Goal: Information Seeking & Learning: Learn about a topic

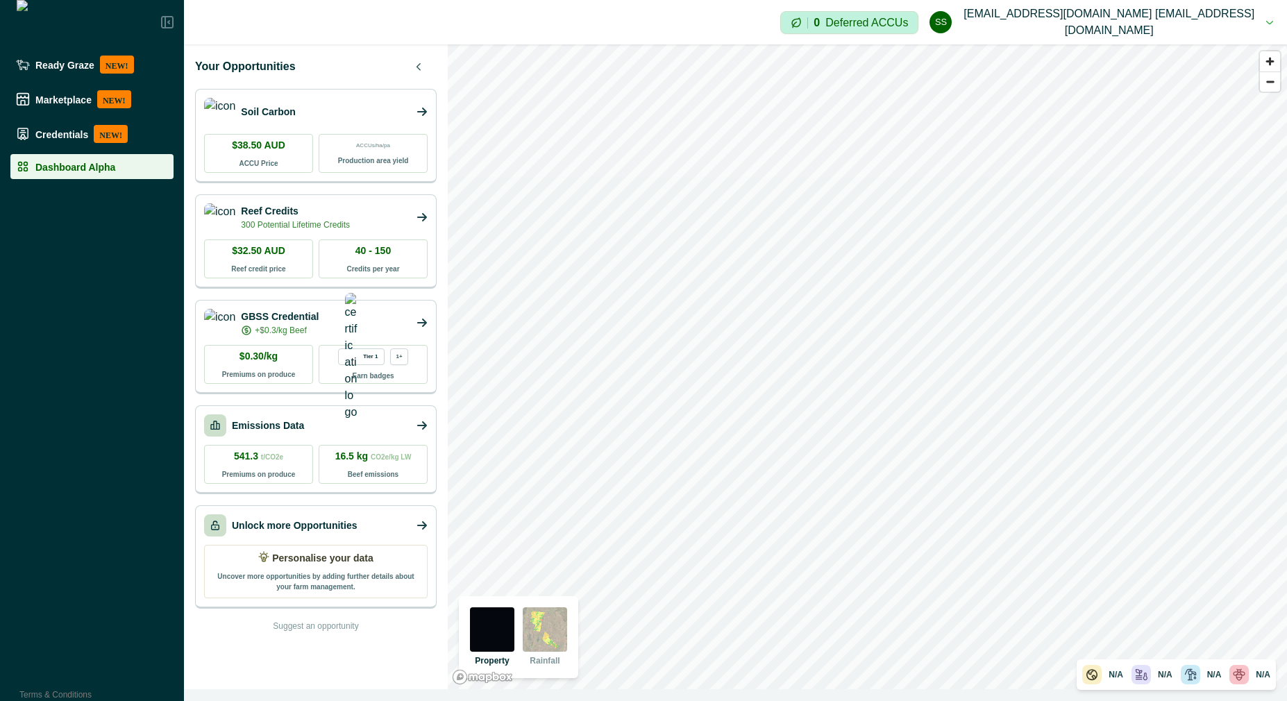
click at [544, 624] on img at bounding box center [545, 630] width 44 height 44
click at [490, 637] on img at bounding box center [492, 630] width 44 height 44
click at [419, 66] on icon "button" at bounding box center [419, 66] width 8 height 8
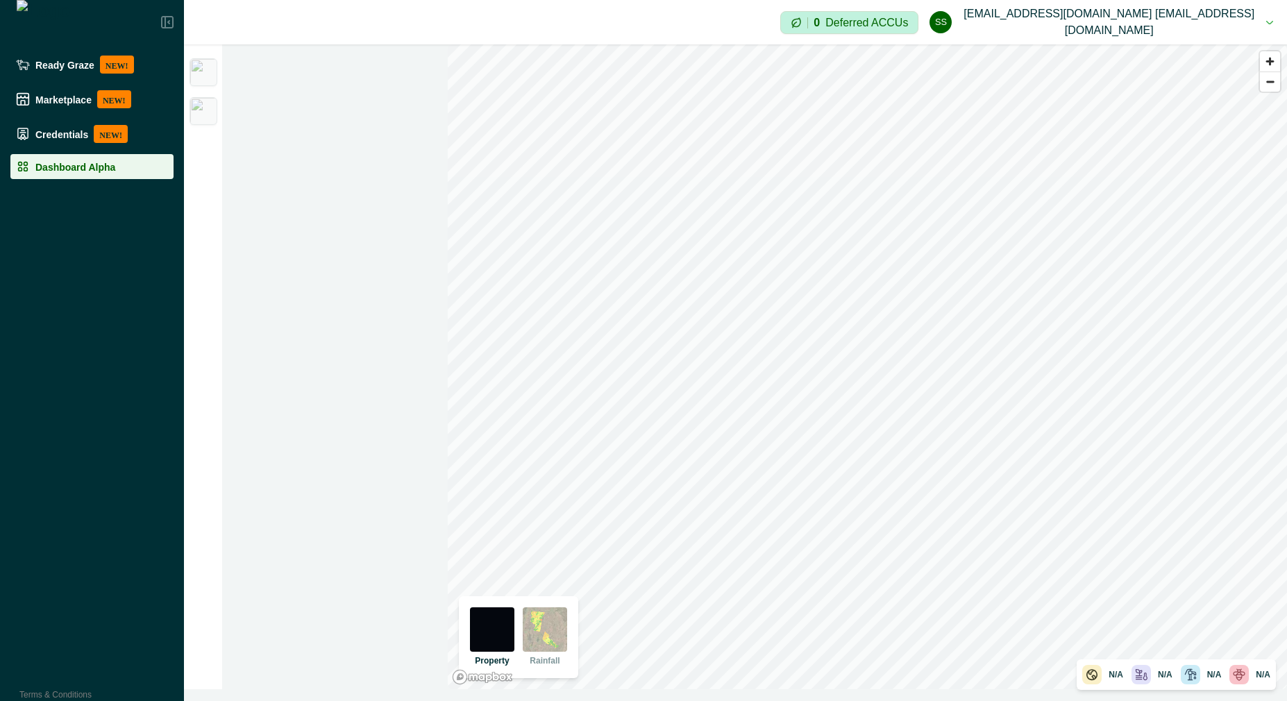
click at [207, 111] on img at bounding box center [204, 111] width 28 height 28
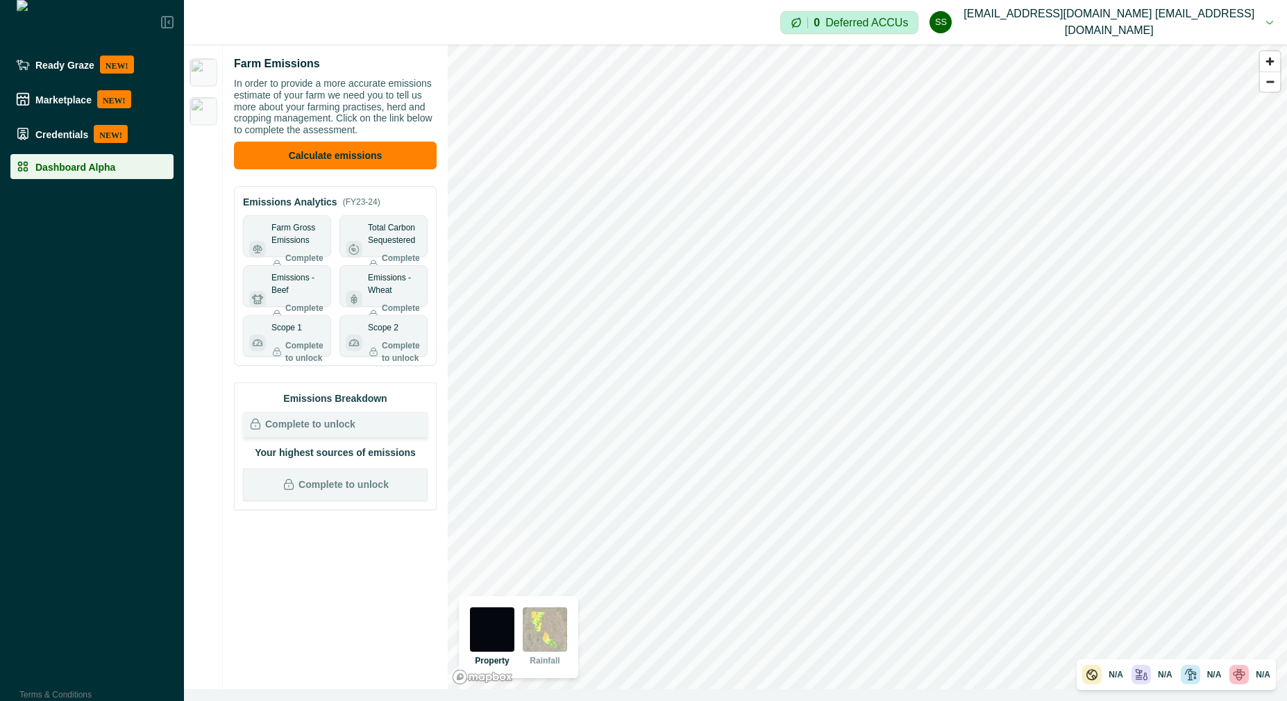
click at [203, 73] on img at bounding box center [204, 72] width 28 height 28
click at [208, 107] on img at bounding box center [204, 111] width 28 height 28
click at [203, 106] on img at bounding box center [204, 111] width 28 height 28
click at [206, 72] on img at bounding box center [204, 72] width 28 height 28
click at [203, 120] on img at bounding box center [204, 111] width 28 height 28
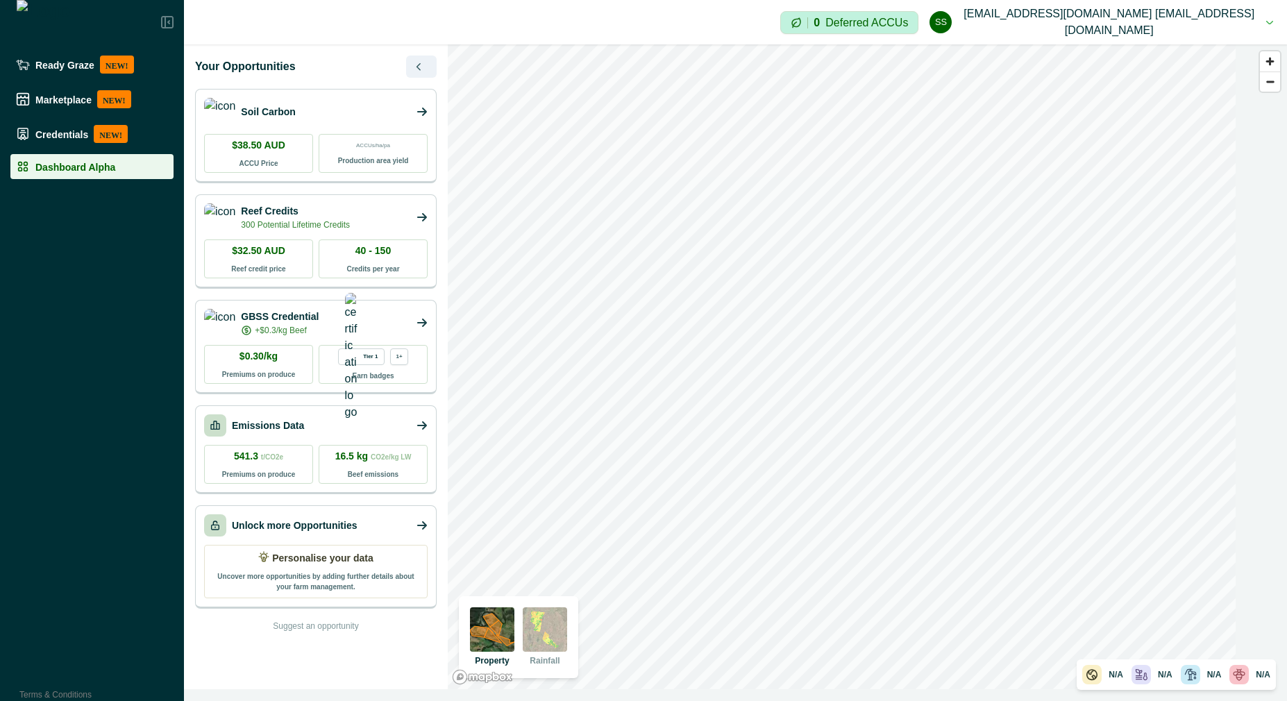
click at [424, 68] on button "button" at bounding box center [421, 67] width 31 height 22
click at [419, 67] on icon "button" at bounding box center [419, 66] width 8 height 8
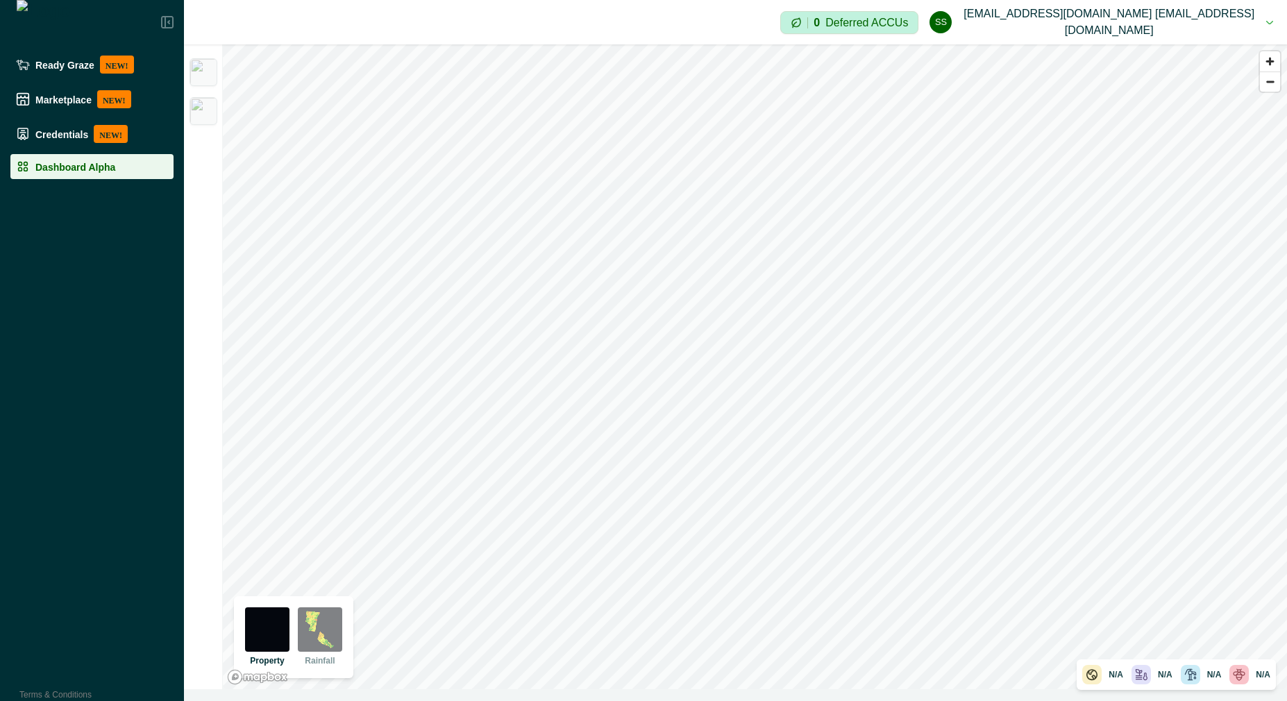
click at [196, 110] on img at bounding box center [204, 111] width 28 height 28
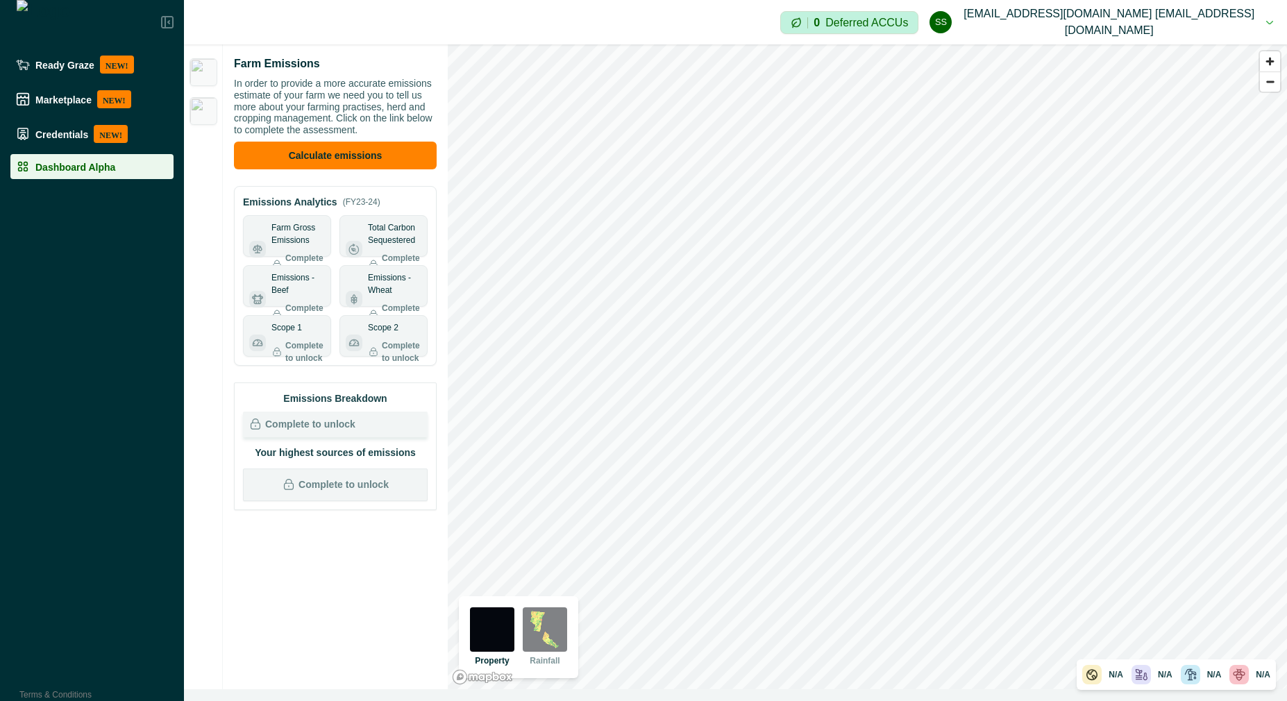
click at [203, 69] on img at bounding box center [204, 72] width 28 height 28
click at [208, 112] on img at bounding box center [204, 111] width 28 height 28
click at [206, 66] on img at bounding box center [204, 72] width 28 height 28
click at [279, 99] on p "In order to provide a more accurate emissions estimate of your farm we need you…" at bounding box center [335, 107] width 203 height 58
click at [123, 158] on li "Dashboard Alpha" at bounding box center [91, 166] width 163 height 25
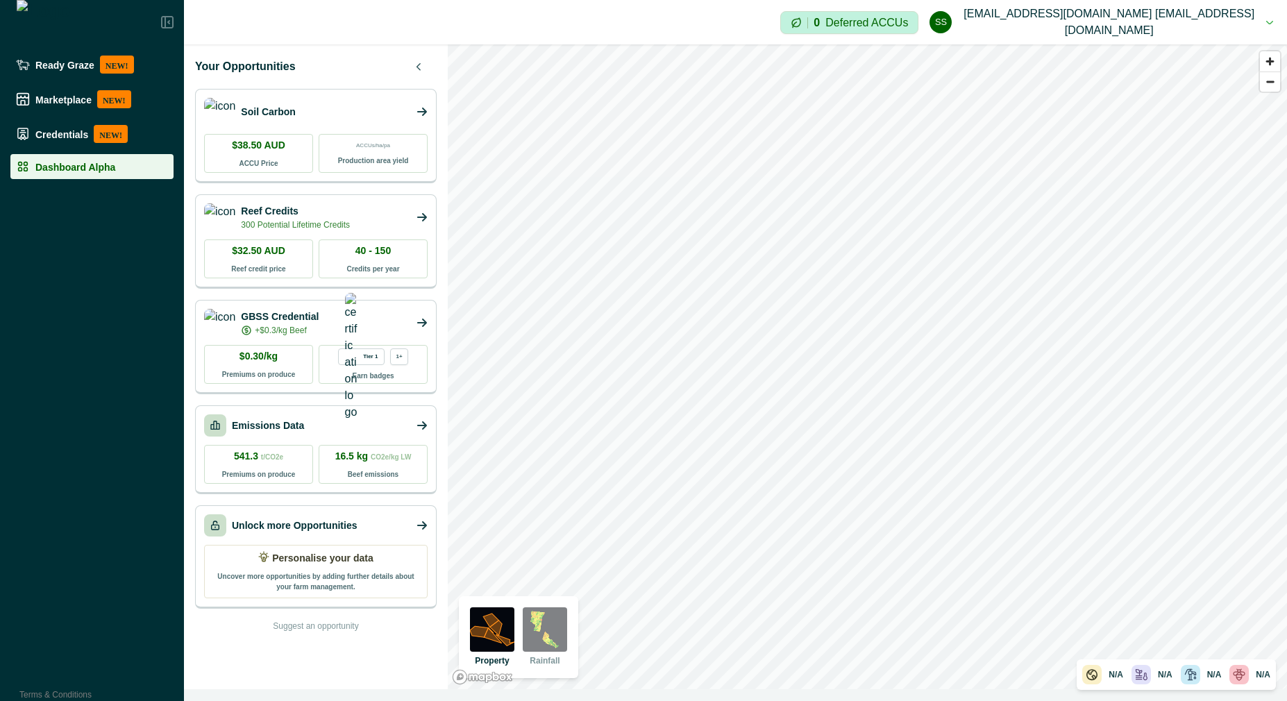
click at [265, 454] on span "t/CO2e" at bounding box center [272, 457] width 22 height 8
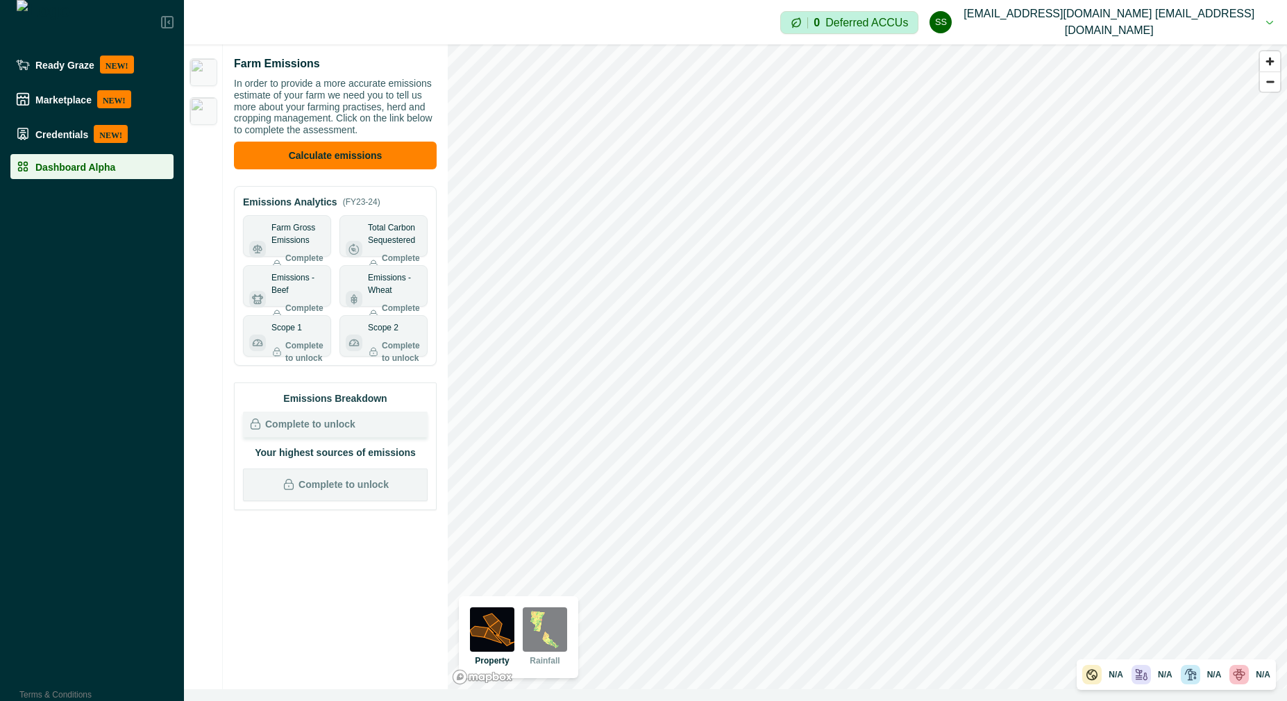
click at [265, 454] on p "Your highest sources of emissions" at bounding box center [335, 453] width 185 height 15
drag, startPoint x: 265, startPoint y: 454, endPoint x: 206, endPoint y: 496, distance: 71.7
click at [206, 496] on div "Farm Emissions In order to provide a more accurate emissions estimate of your f…" at bounding box center [316, 366] width 264 height 645
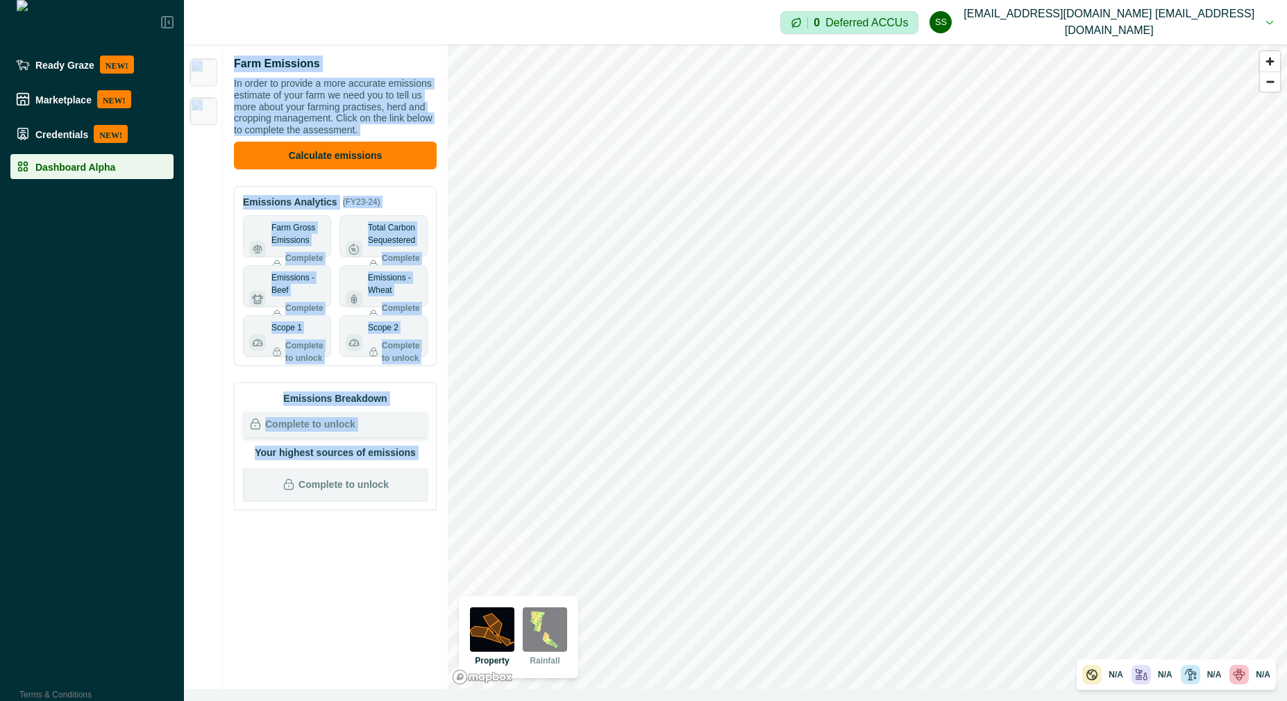
click at [206, 496] on div at bounding box center [203, 366] width 39 height 645
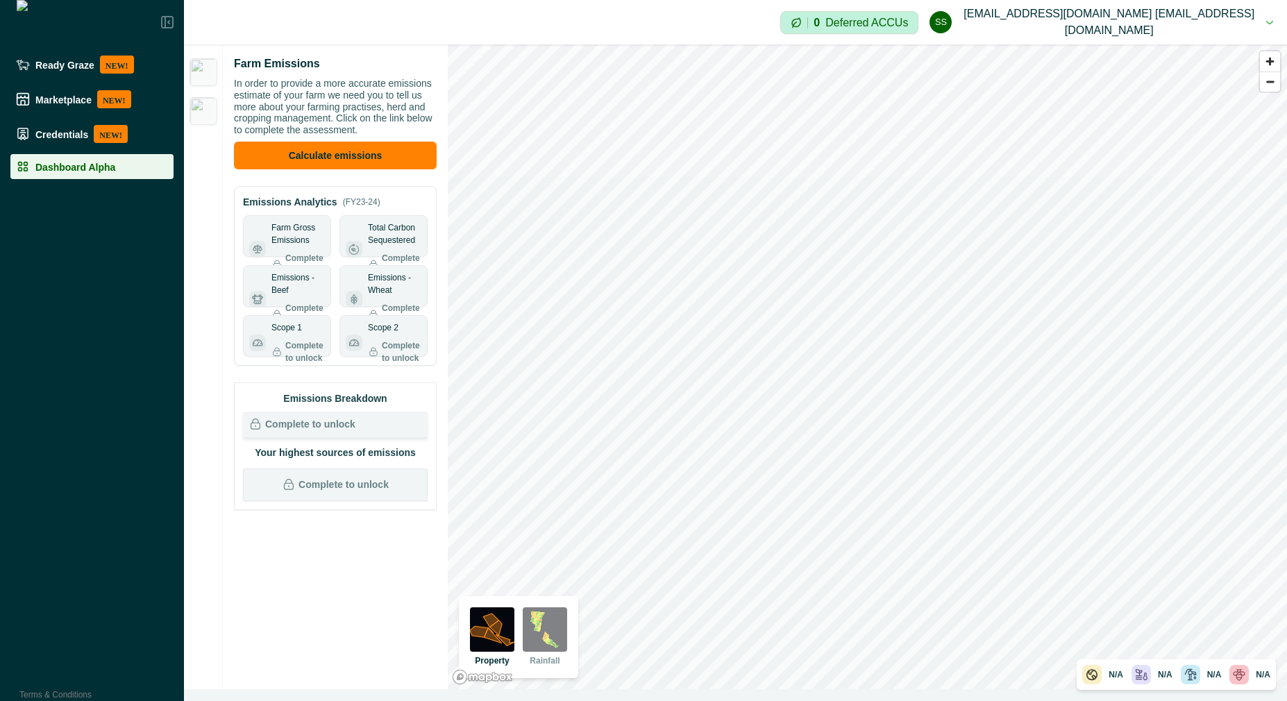
click at [203, 115] on img at bounding box center [204, 111] width 28 height 28
click at [203, 78] on img at bounding box center [204, 72] width 28 height 28
click at [210, 75] on img at bounding box center [204, 72] width 28 height 28
click at [207, 119] on img at bounding box center [204, 111] width 28 height 28
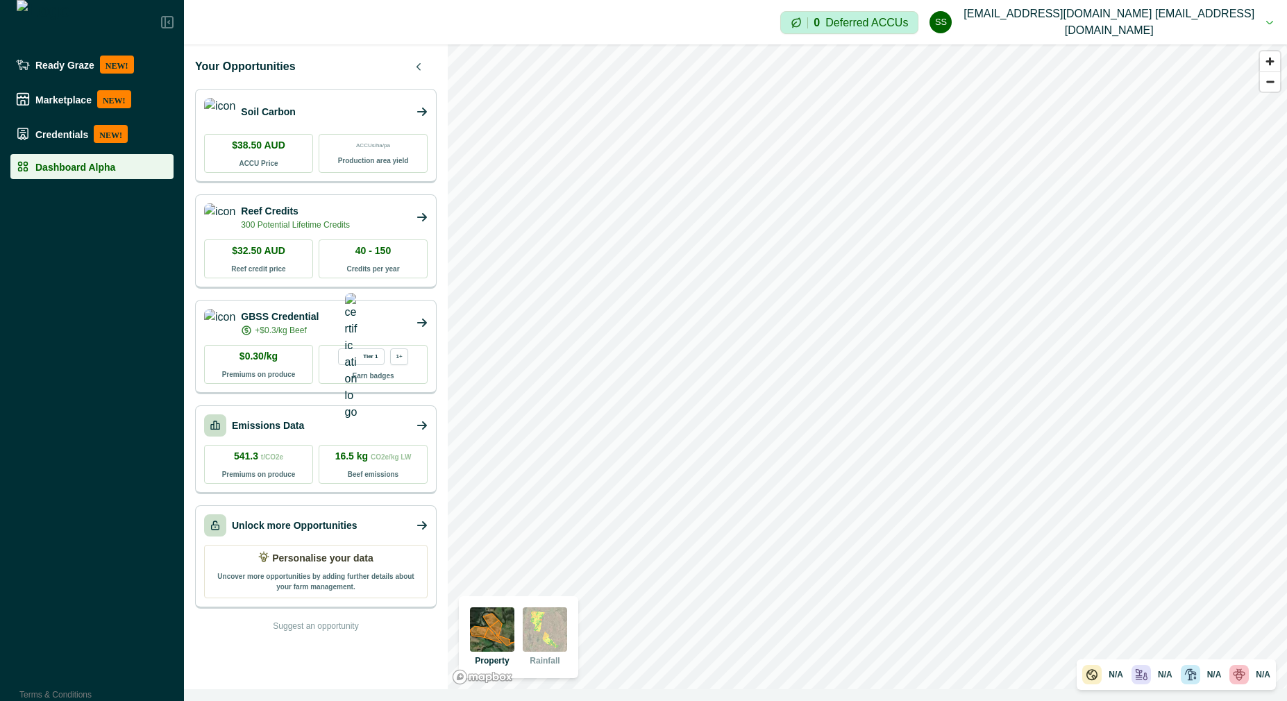
click at [352, 435] on div "Emissions Data" at bounding box center [316, 426] width 224 height 22
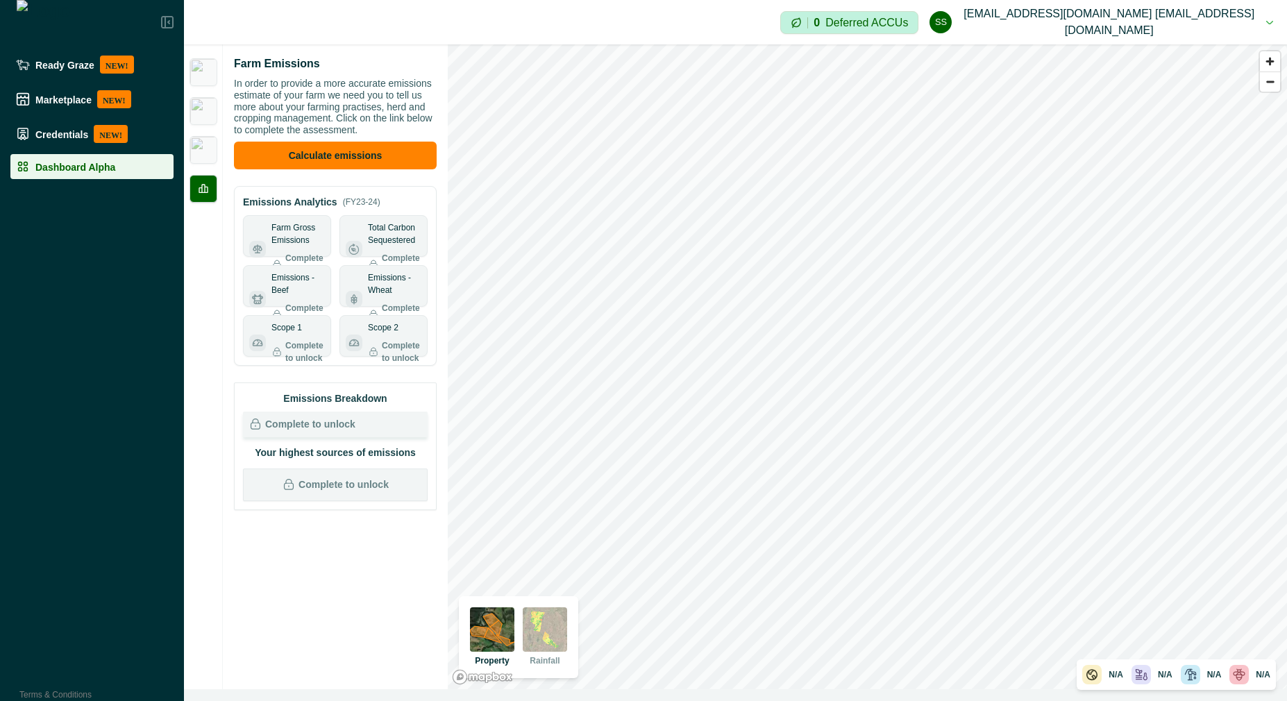
click at [215, 251] on div at bounding box center [203, 366] width 39 height 645
click at [218, 225] on div at bounding box center [203, 366] width 39 height 645
click at [203, 154] on img at bounding box center [204, 150] width 28 height 28
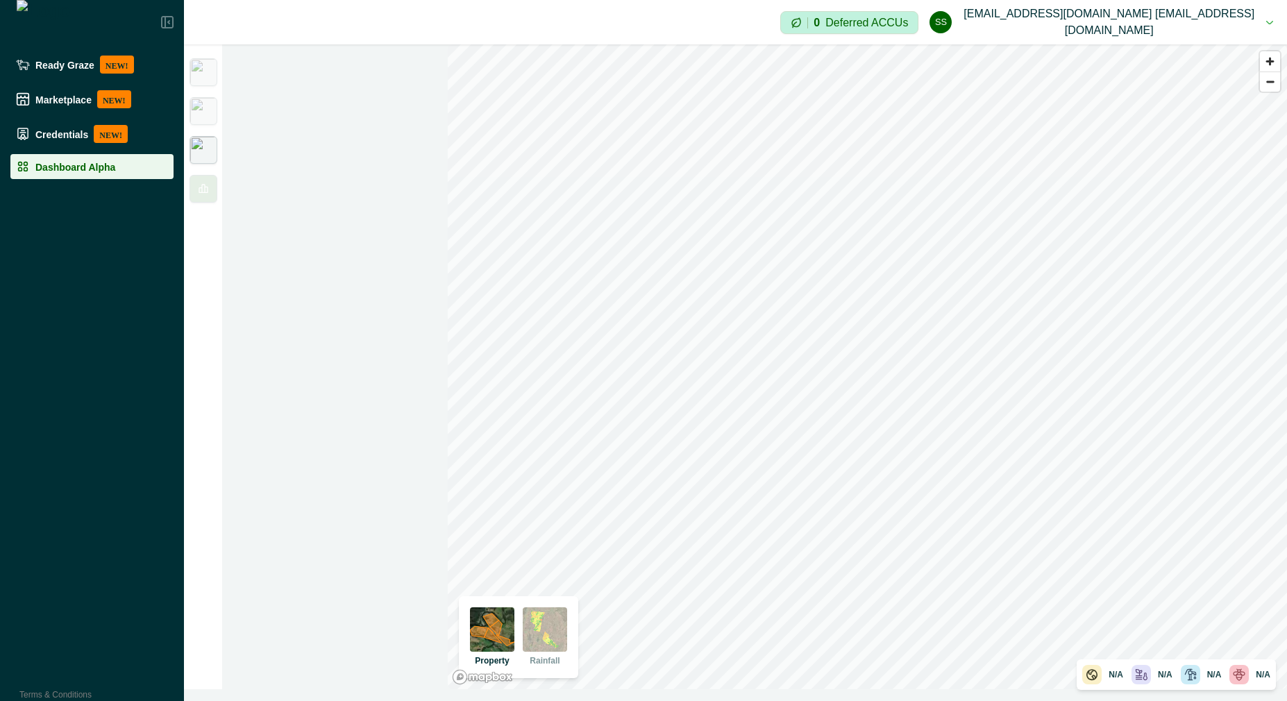
click at [206, 203] on div at bounding box center [203, 366] width 39 height 645
click at [206, 184] on icon at bounding box center [203, 188] width 11 height 11
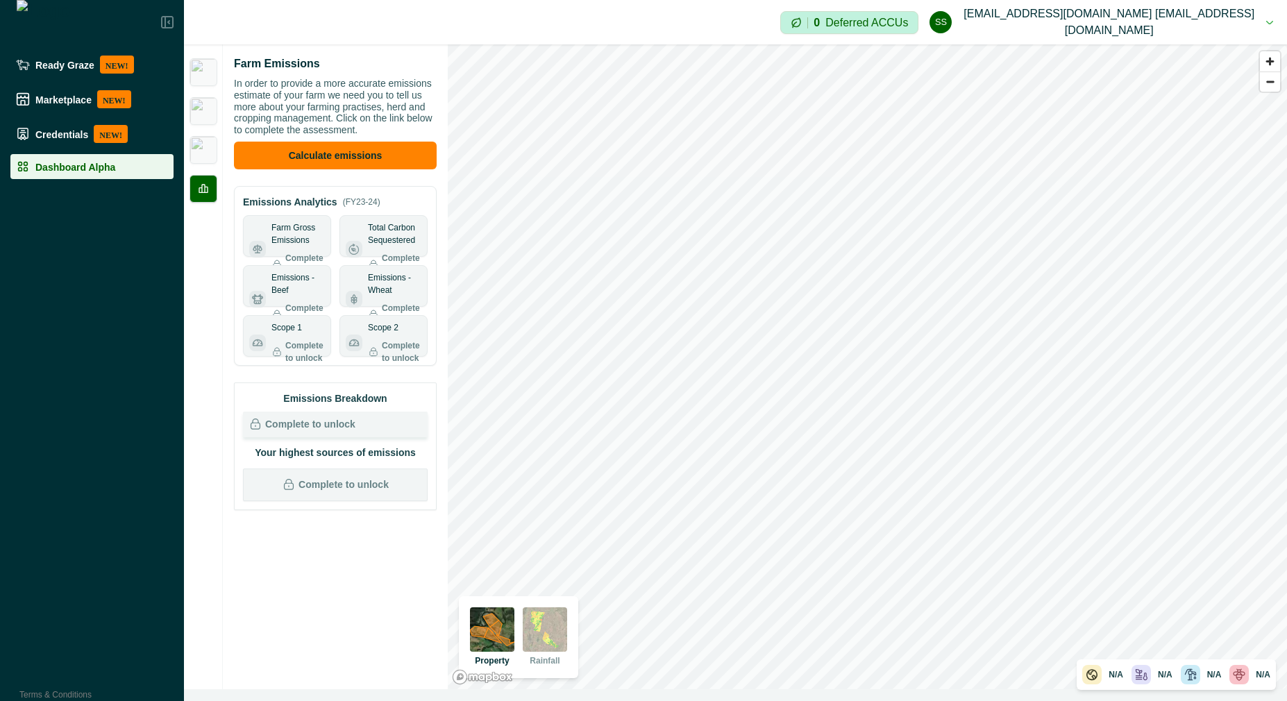
click at [203, 113] on img at bounding box center [204, 111] width 28 height 28
click at [203, 77] on img at bounding box center [204, 72] width 28 height 28
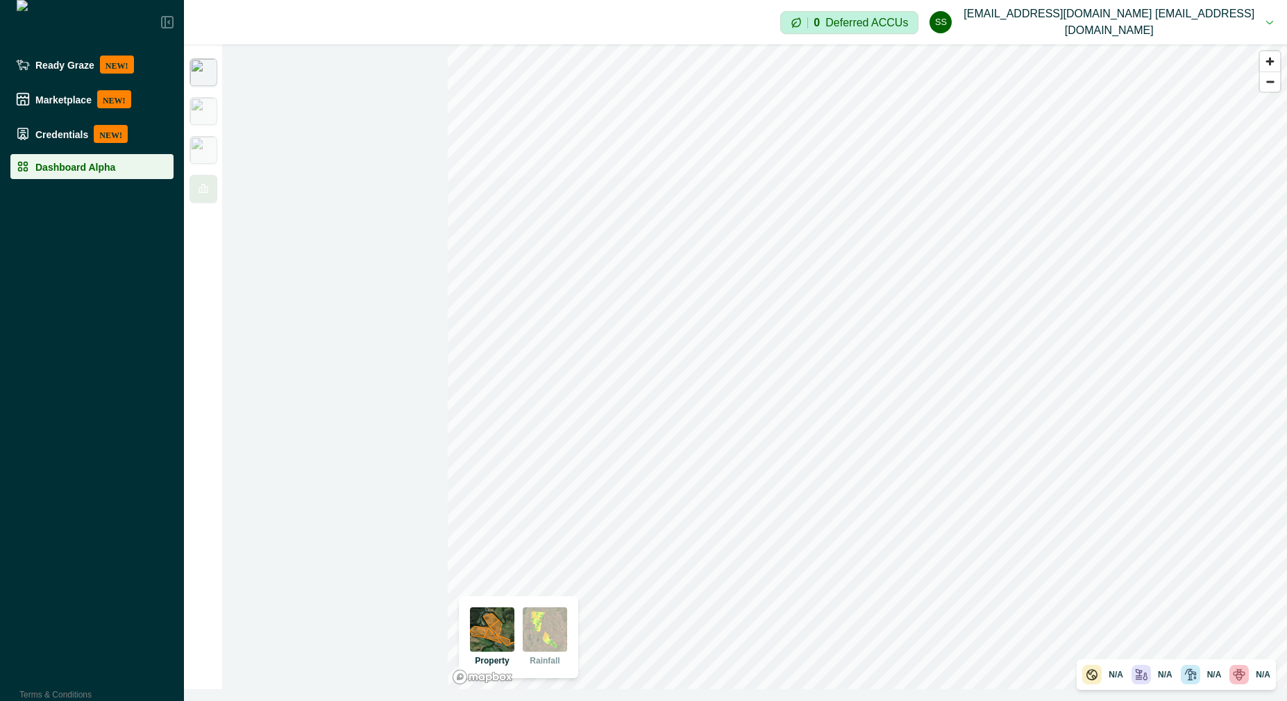
click at [200, 193] on icon at bounding box center [203, 188] width 9 height 9
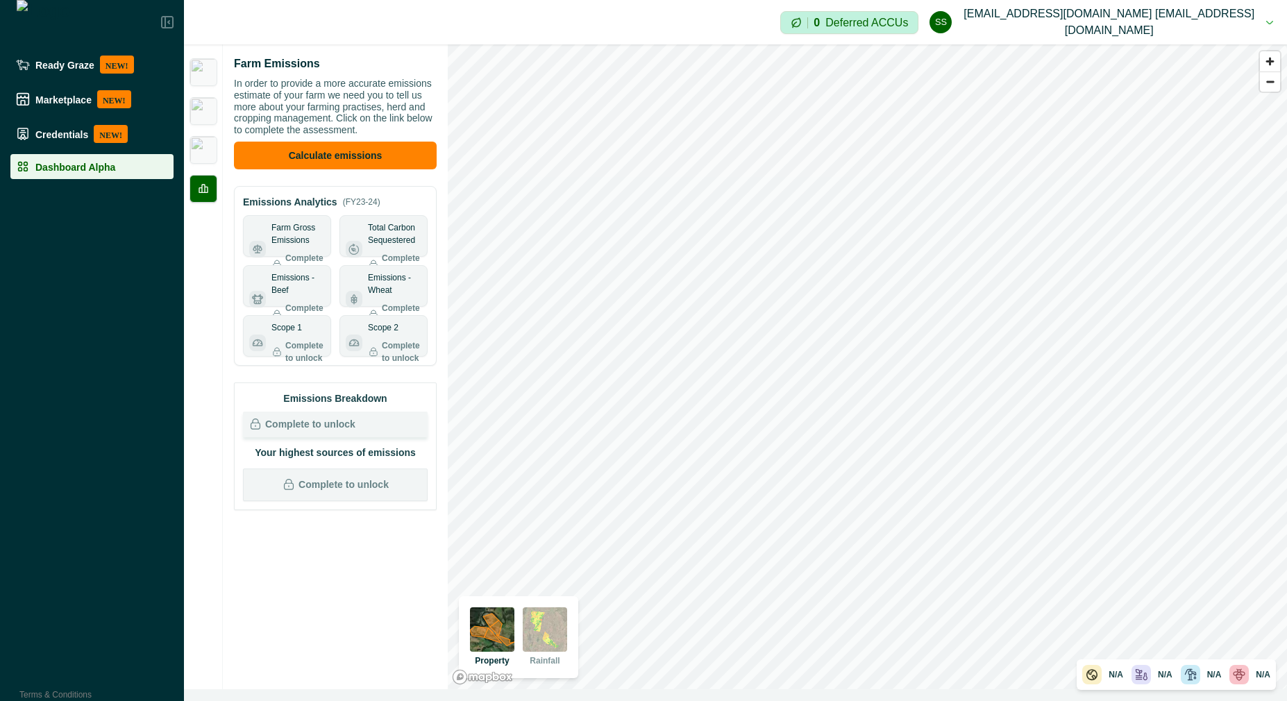
click at [203, 150] on img at bounding box center [204, 150] width 28 height 28
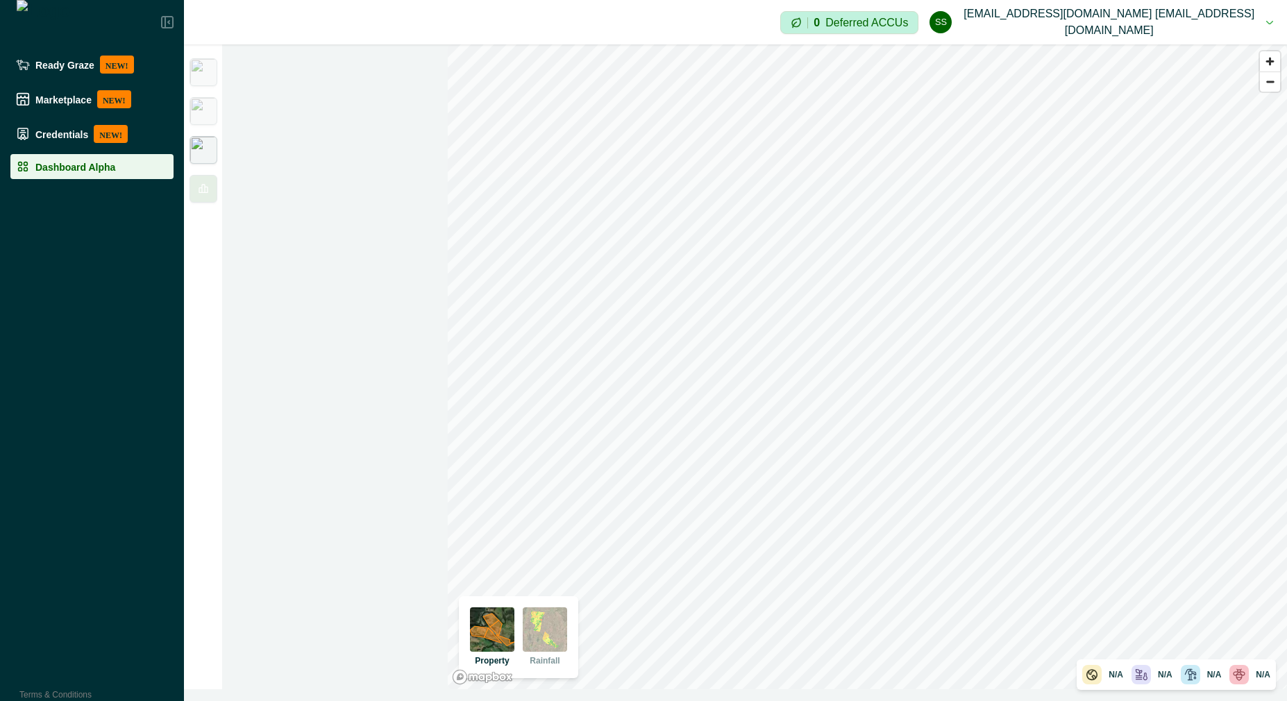
click at [210, 187] on div at bounding box center [204, 189] width 28 height 28
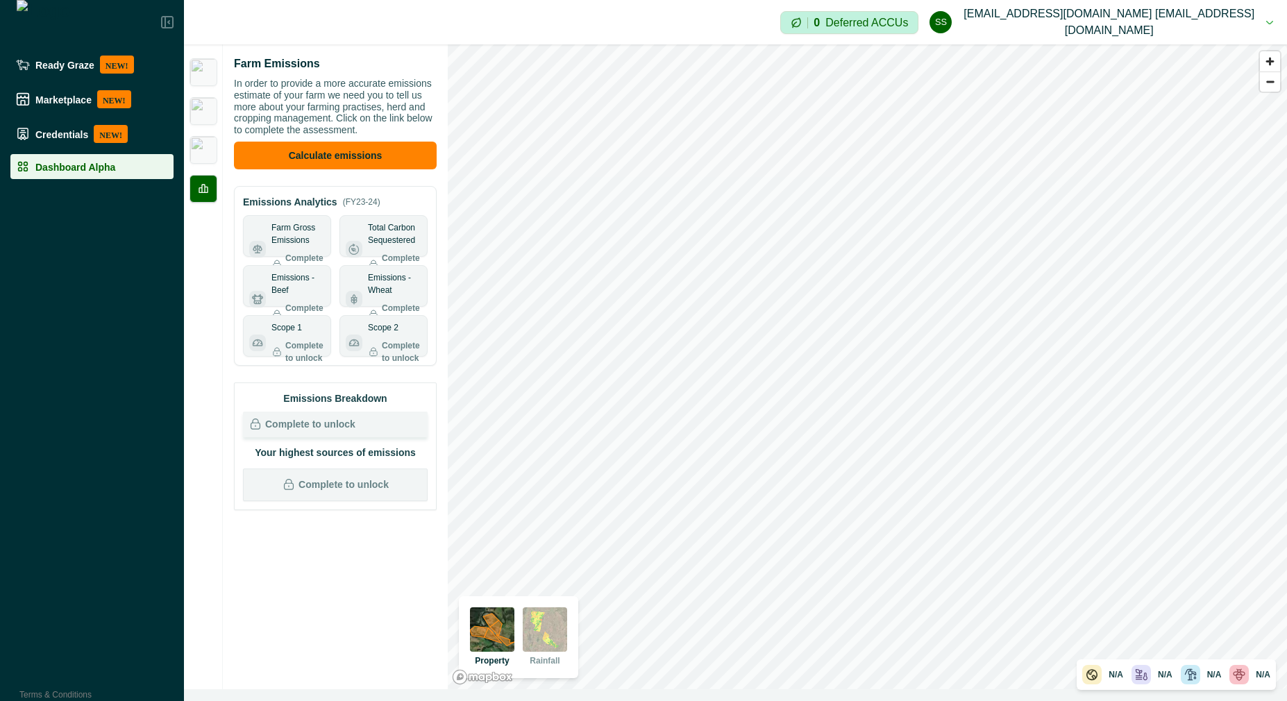
click at [196, 149] on img at bounding box center [204, 150] width 28 height 28
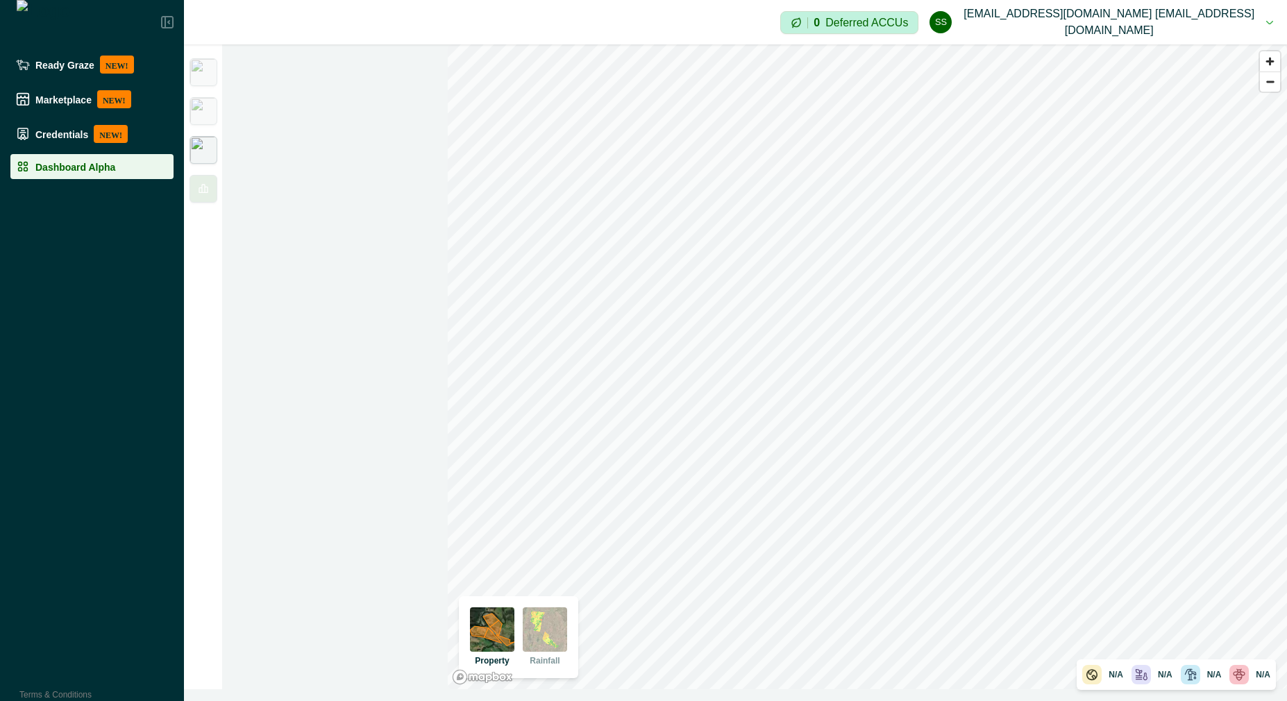
click at [210, 192] on div at bounding box center [204, 189] width 28 height 28
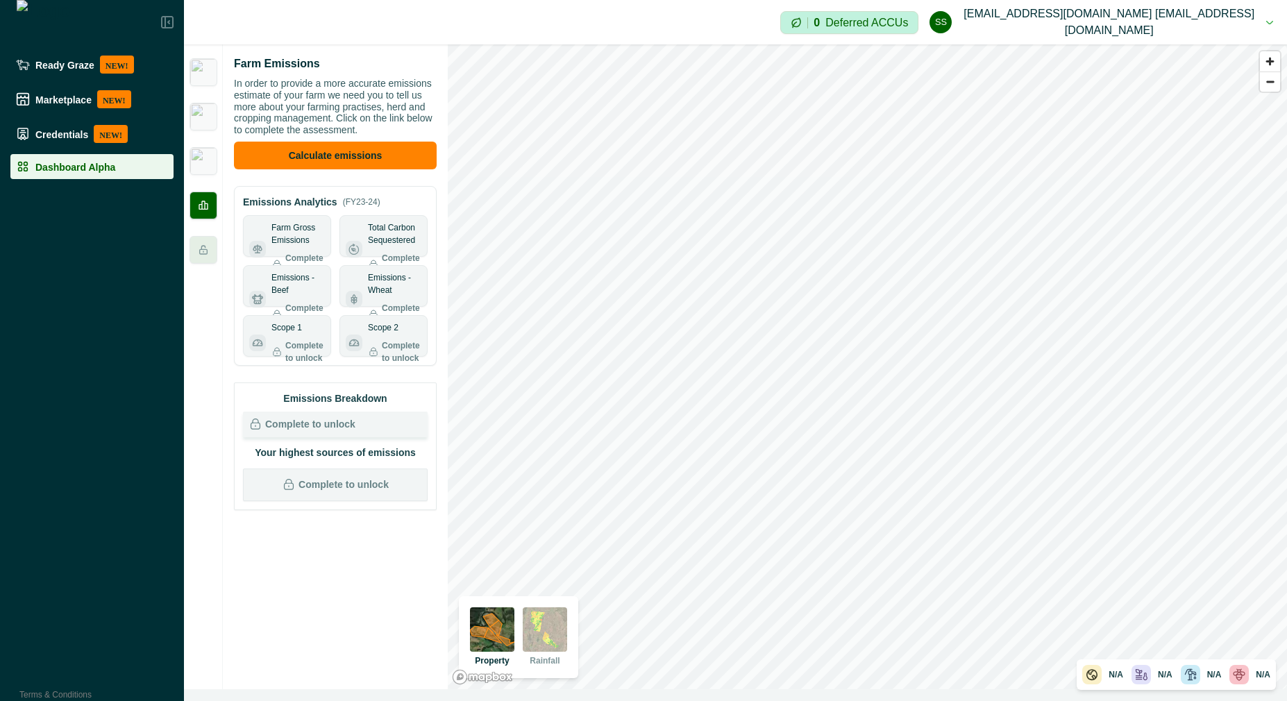
click at [208, 250] on icon at bounding box center [203, 249] width 11 height 11
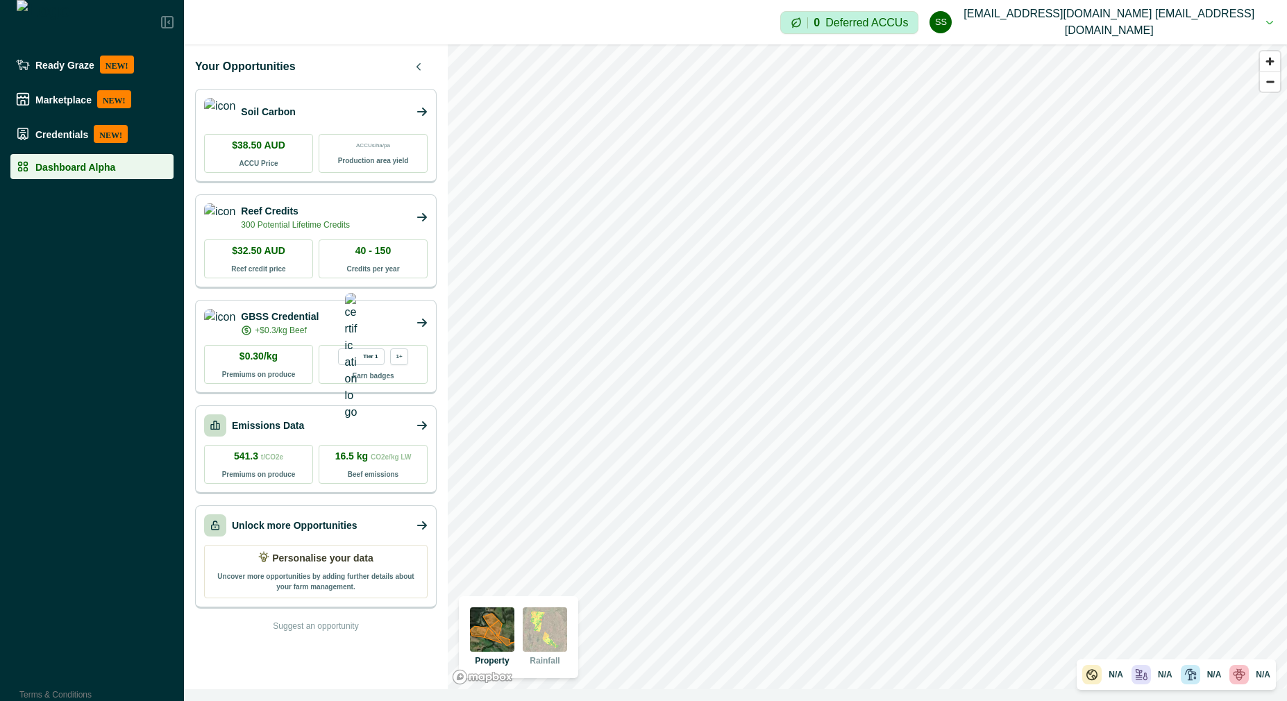
click at [317, 434] on div "Emissions Data" at bounding box center [316, 426] width 224 height 22
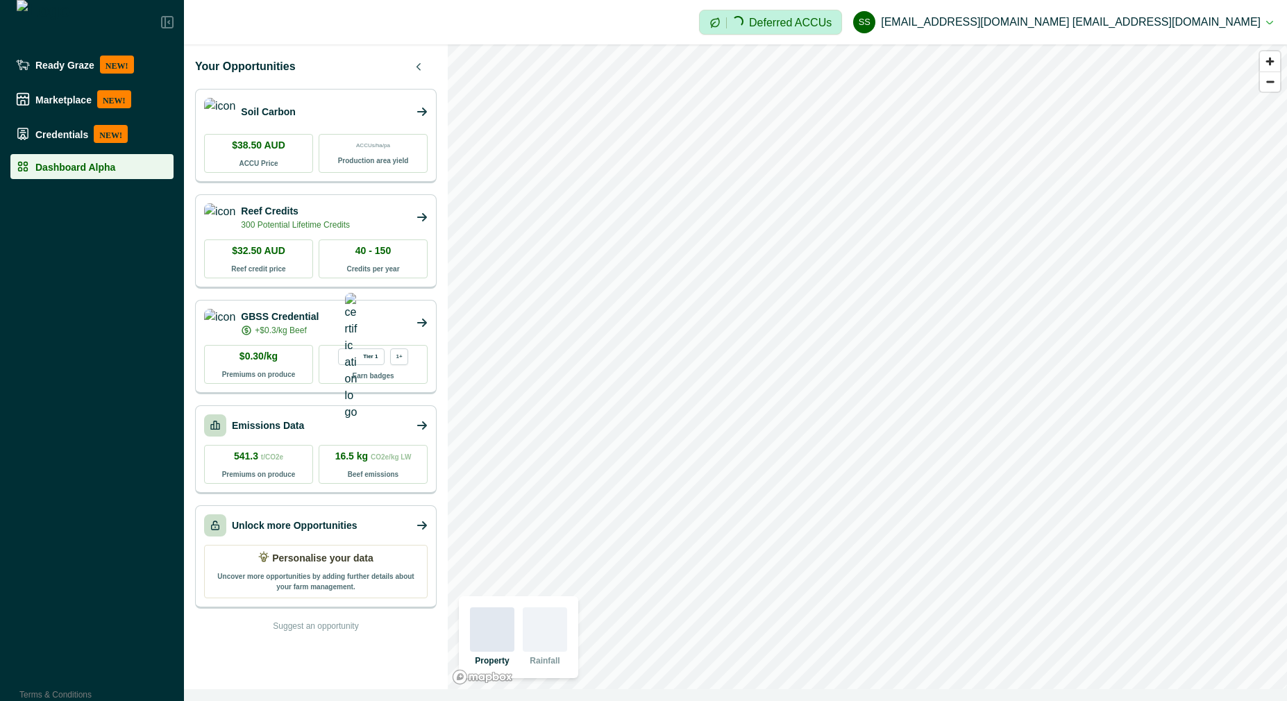
click at [352, 428] on div "Emissions Data" at bounding box center [316, 426] width 224 height 22
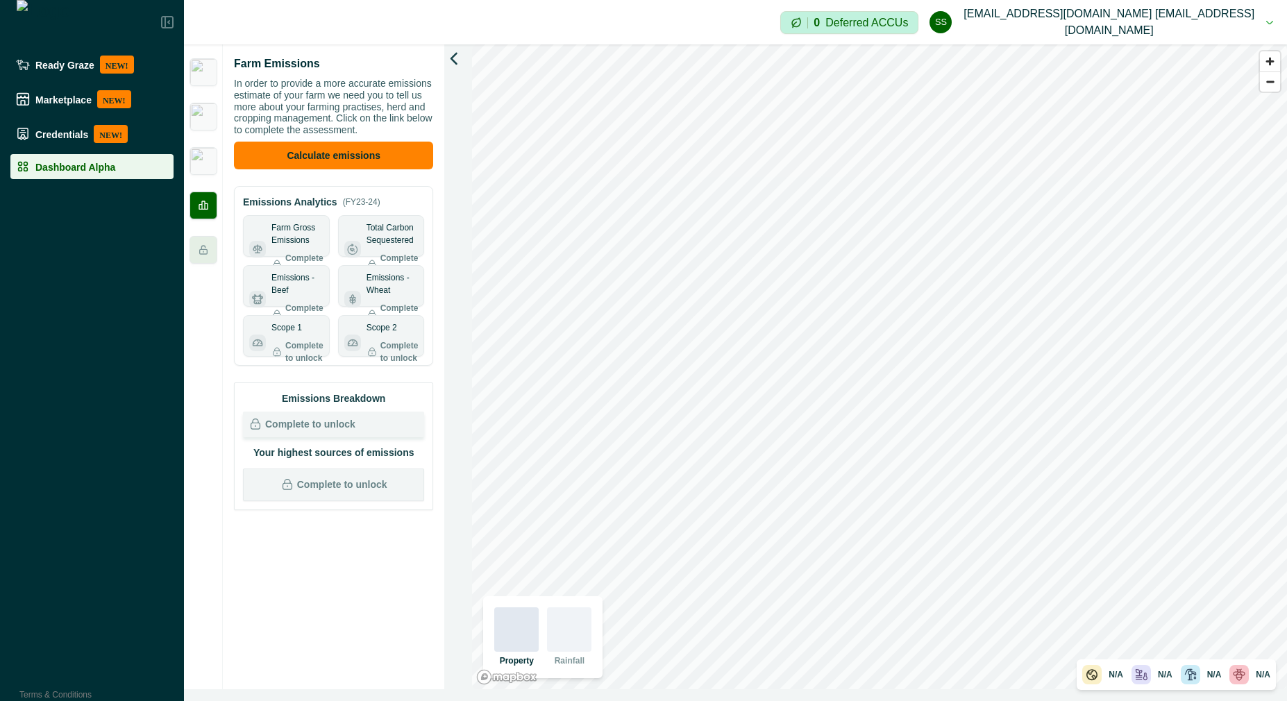
click at [449, 59] on icon "button" at bounding box center [454, 58] width 14 height 14
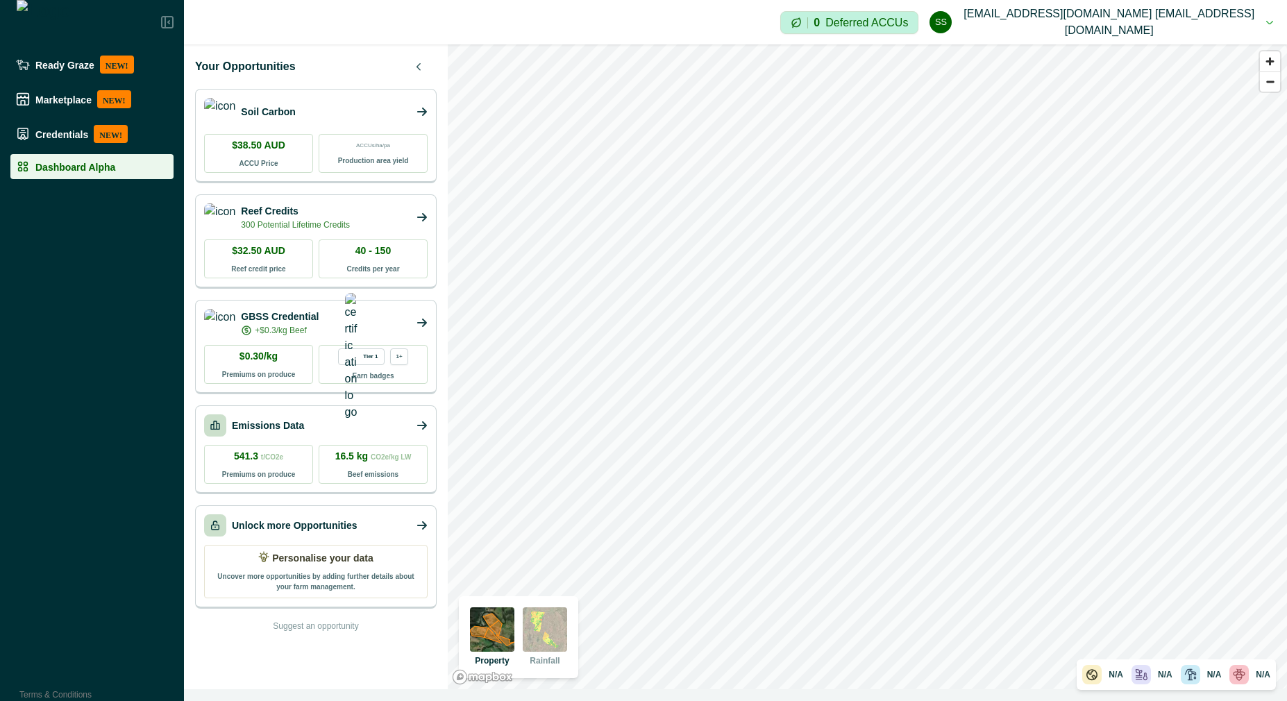
click at [315, 425] on div "Emissions Data" at bounding box center [316, 426] width 224 height 22
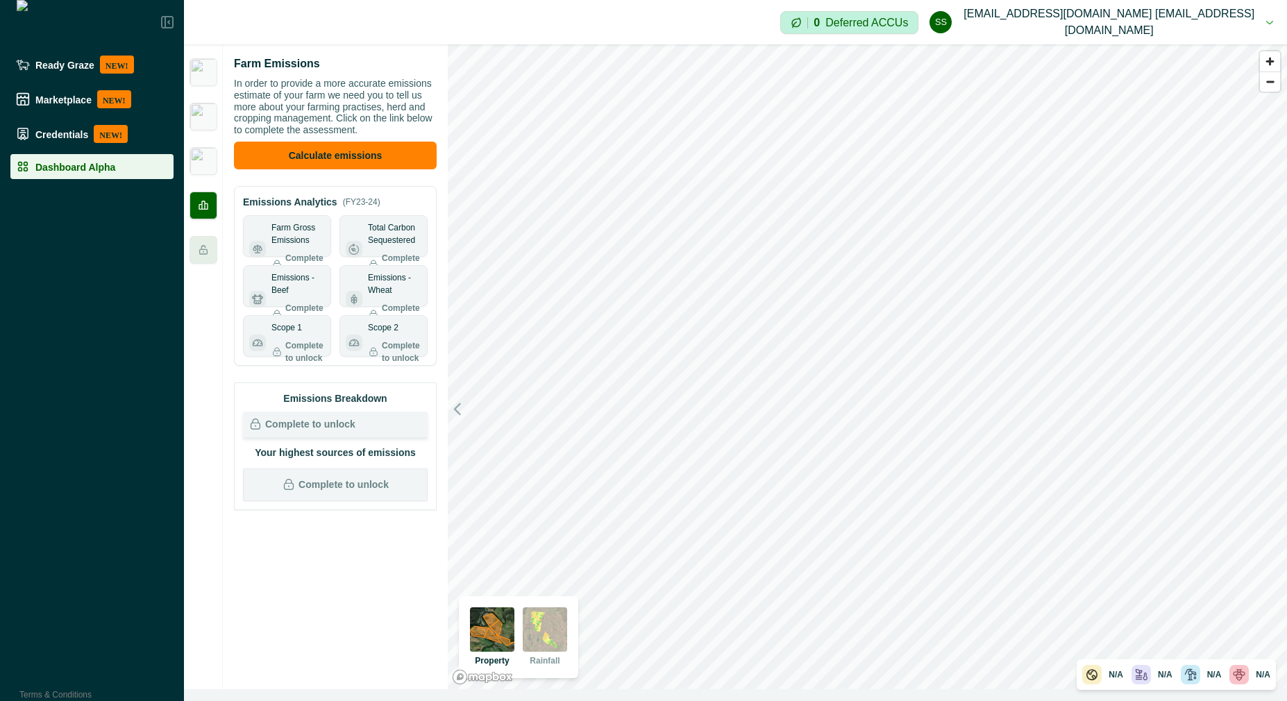
click at [307, 540] on div "Farm Emissions In order to provide a more accurate emissions estimate of your f…" at bounding box center [335, 366] width 225 height 645
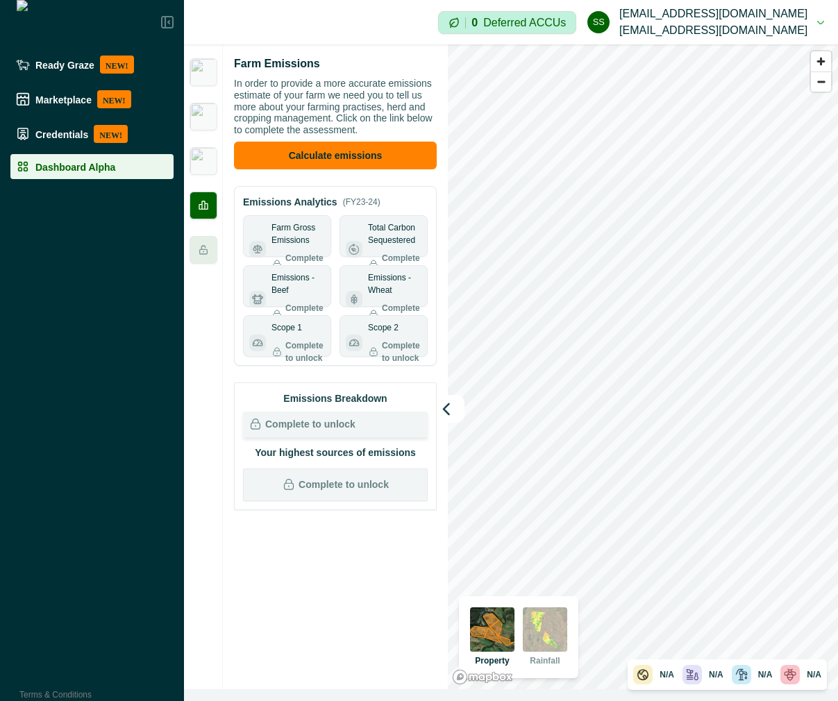
click at [457, 415] on button "button" at bounding box center [451, 409] width 28 height 28
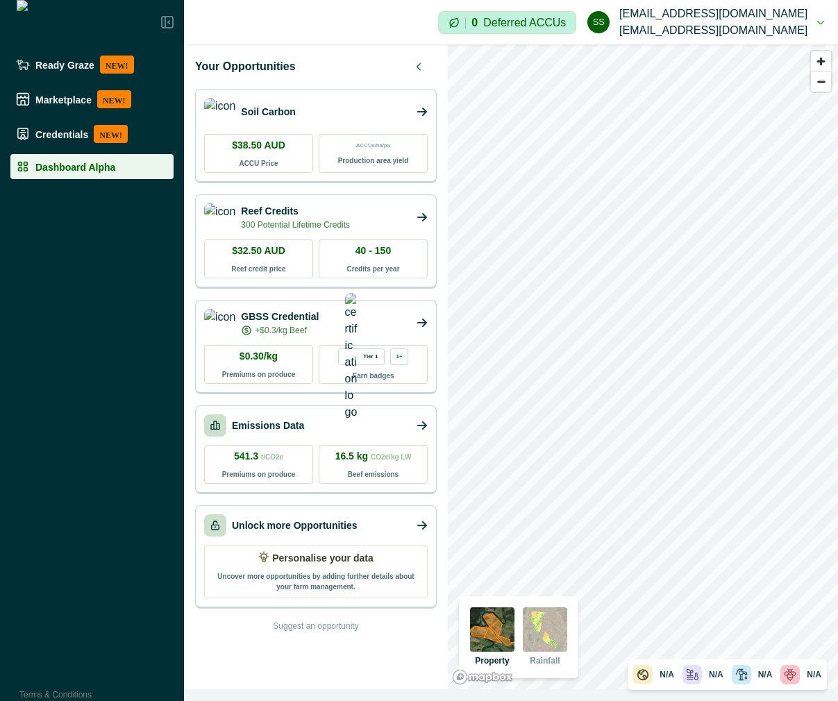
click at [423, 424] on icon at bounding box center [422, 425] width 11 height 11
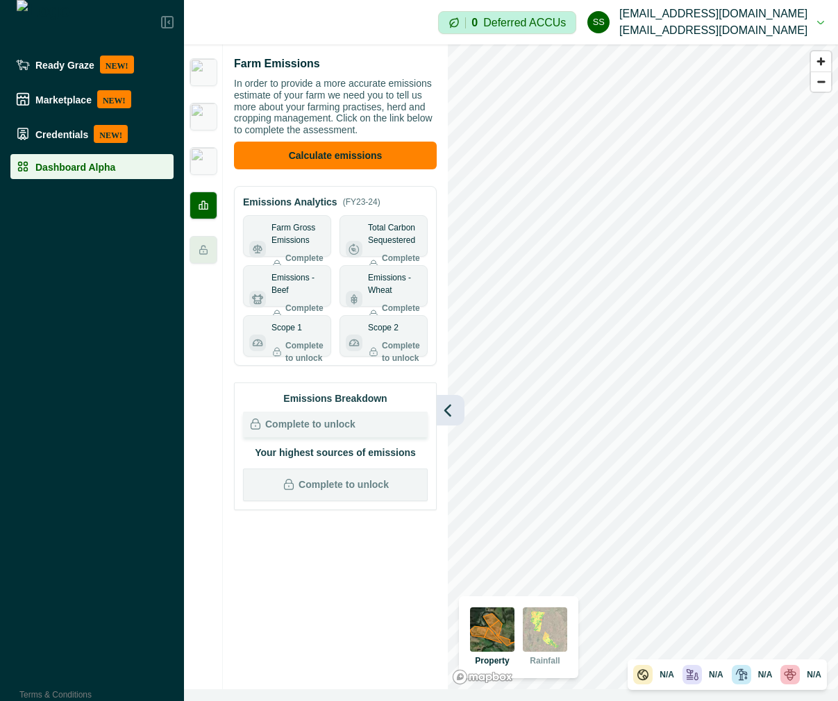
click at [448, 407] on icon "button" at bounding box center [448, 411] width 6 height 10
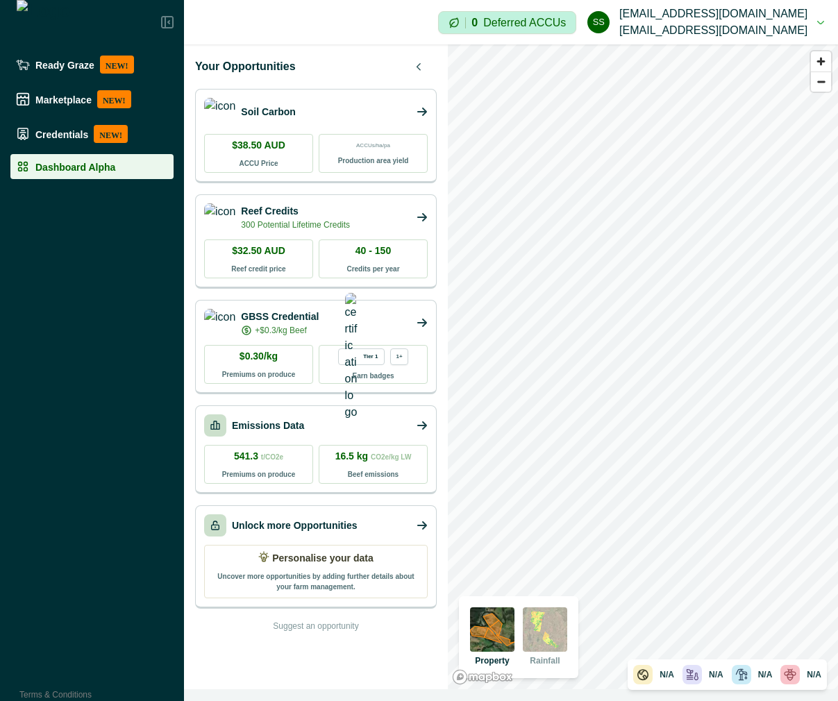
click at [401, 422] on div "Emissions Data" at bounding box center [316, 426] width 224 height 22
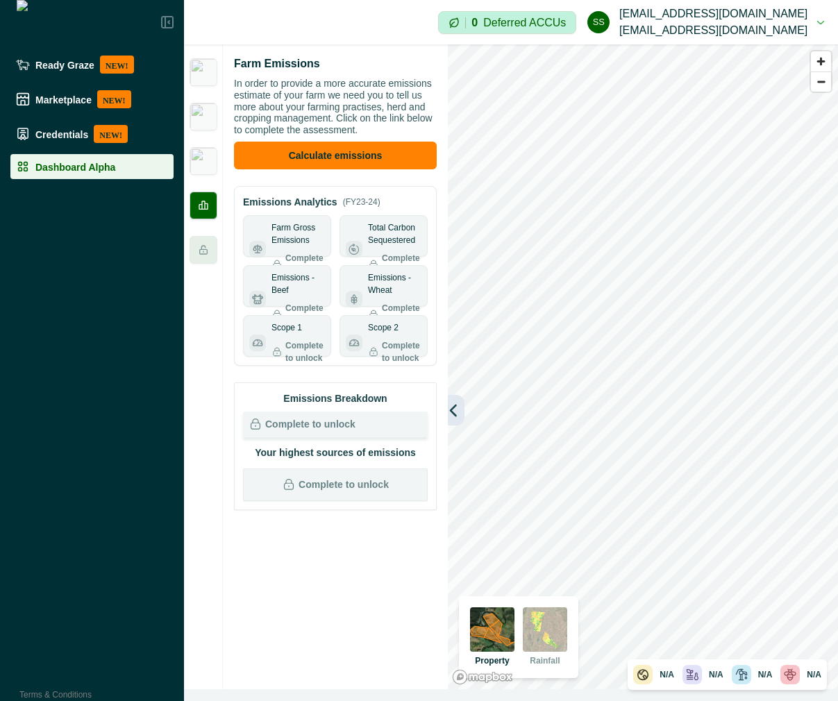
click at [457, 417] on icon "button" at bounding box center [453, 410] width 14 height 14
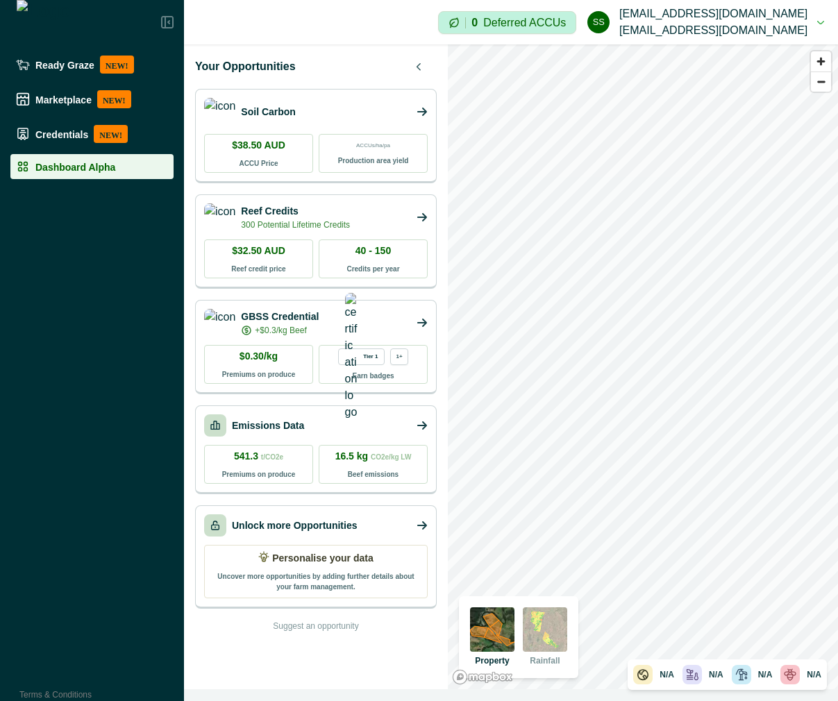
click at [422, 424] on icon at bounding box center [422, 425] width 11 height 11
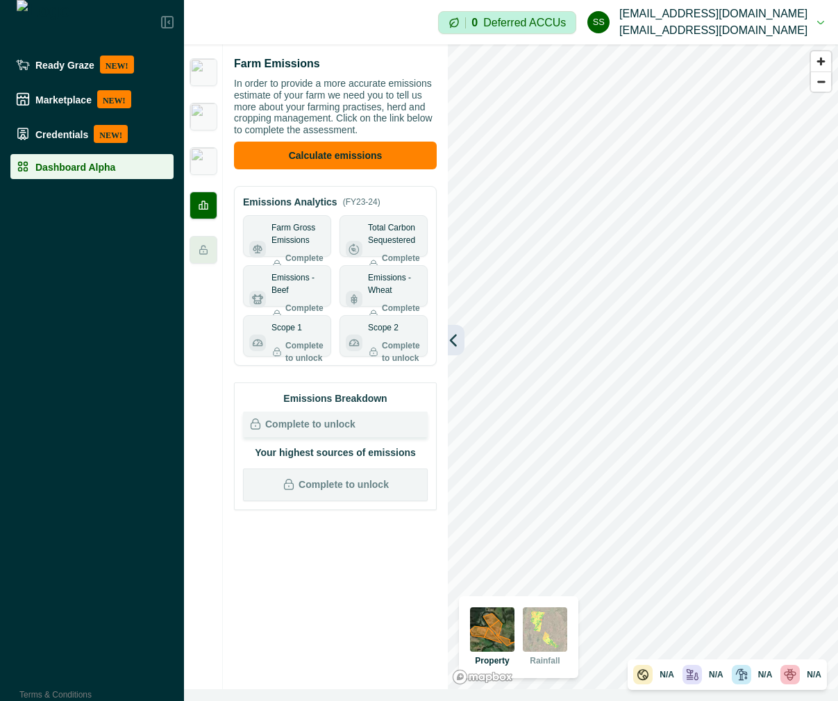
click at [453, 338] on icon "button" at bounding box center [454, 340] width 6 height 10
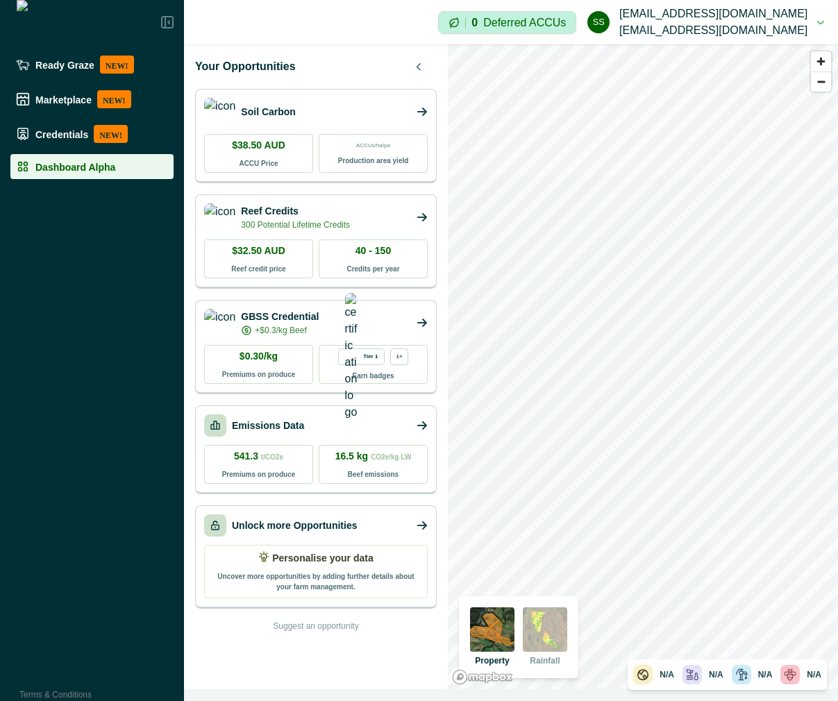
click at [428, 419] on div "Emissions Data 541.3 t/CO2e Premiums on produce 16.5 kg CO2e/kg LW Beef emissio…" at bounding box center [316, 450] width 242 height 89
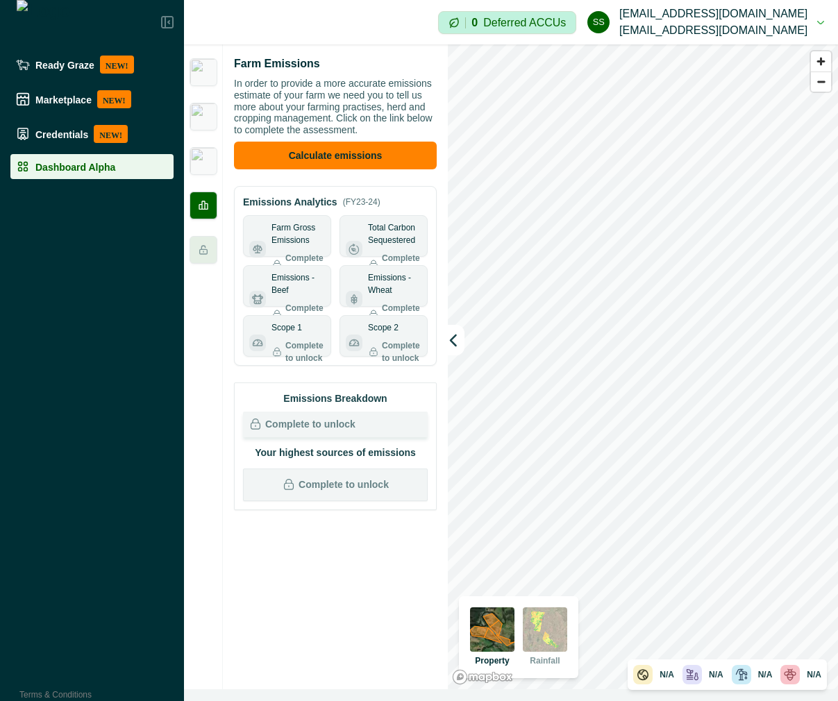
click at [203, 161] on img at bounding box center [204, 161] width 28 height 28
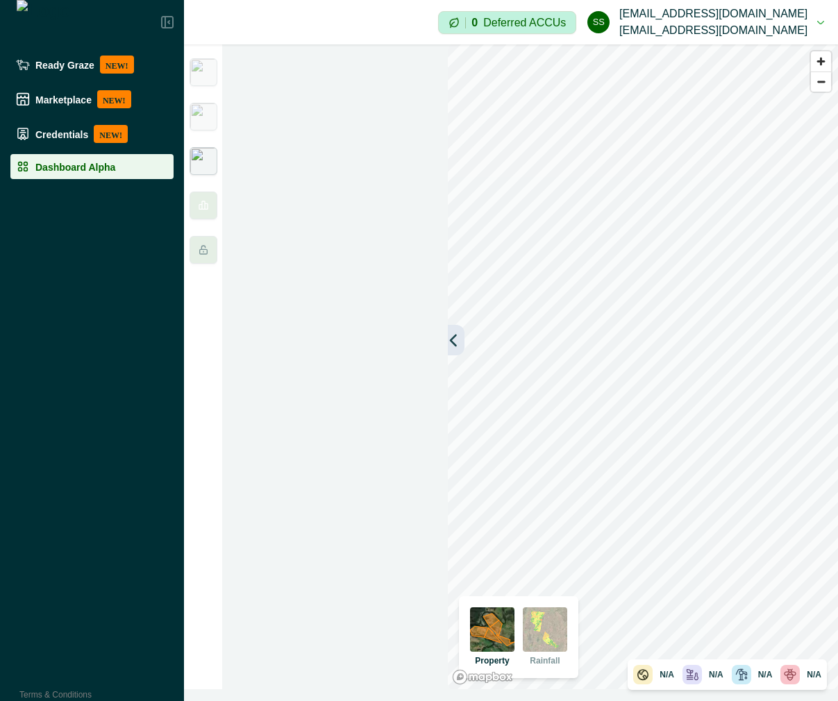
click at [457, 340] on icon "button" at bounding box center [453, 340] width 14 height 14
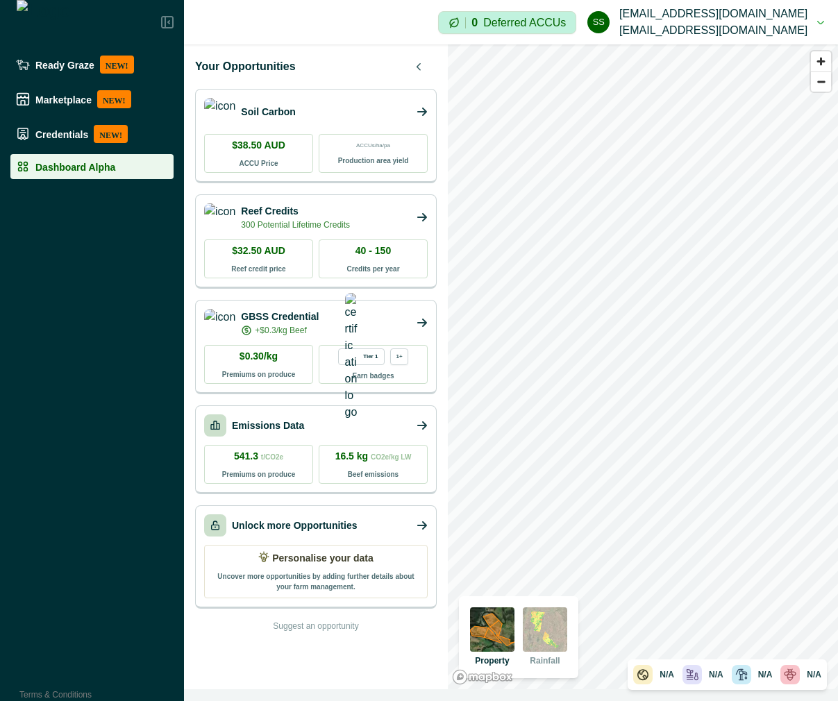
click at [338, 115] on div "Soil Carbon" at bounding box center [316, 112] width 224 height 28
click at [415, 72] on button "button" at bounding box center [421, 67] width 31 height 22
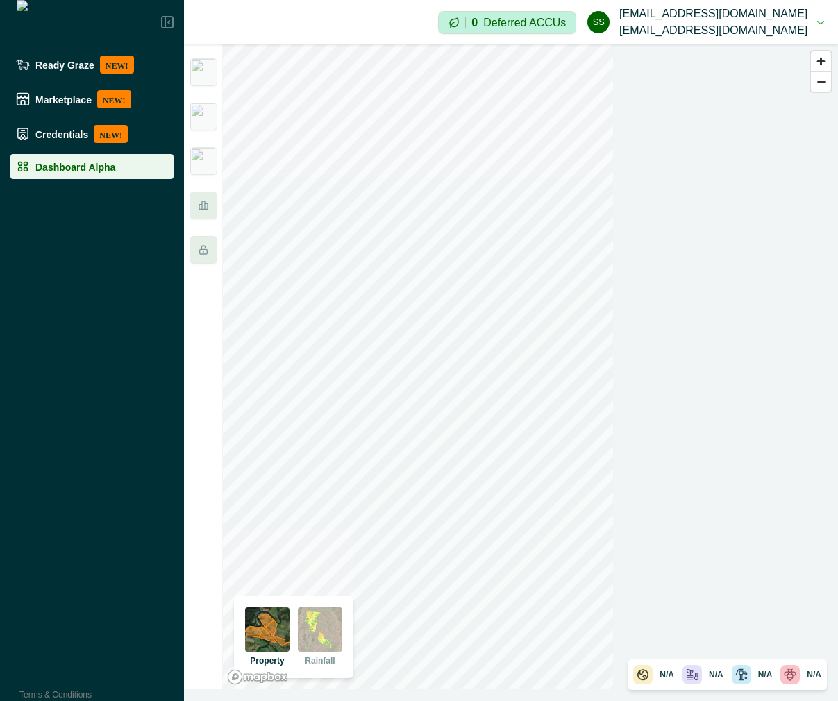
click at [205, 112] on img at bounding box center [204, 117] width 28 height 28
click at [215, 170] on img at bounding box center [204, 161] width 28 height 28
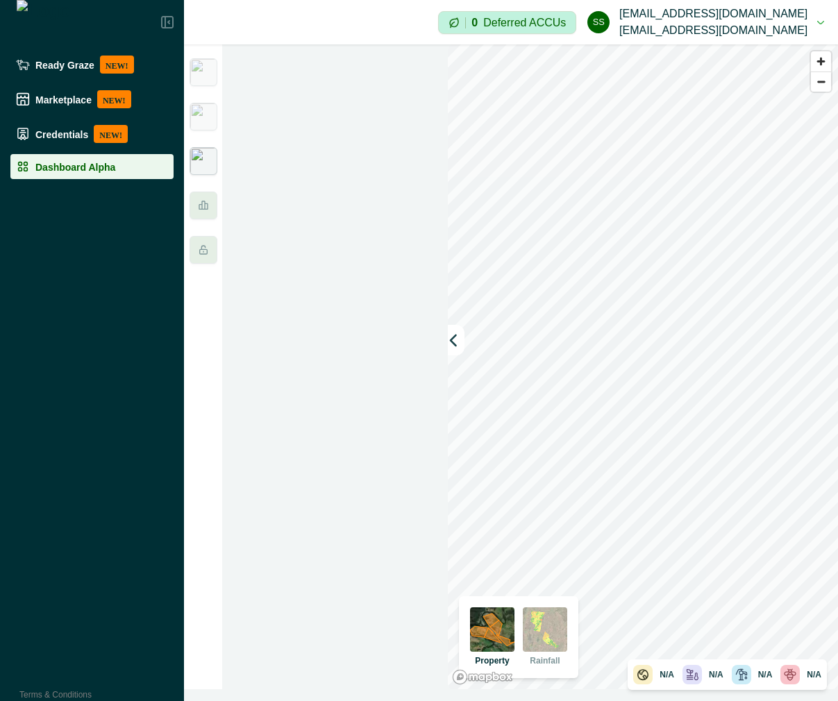
click at [206, 210] on icon at bounding box center [203, 205] width 9 height 9
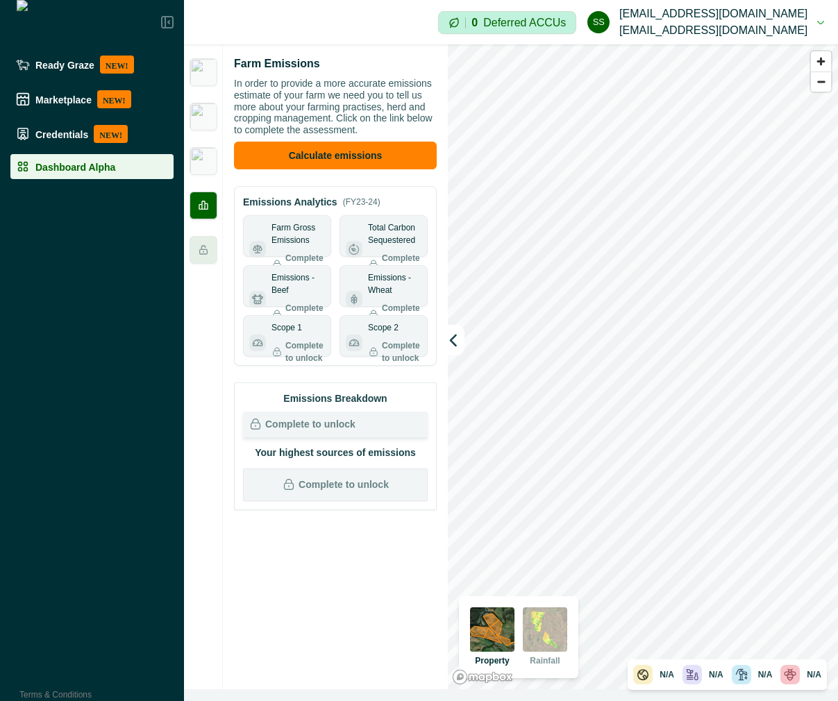
click at [301, 287] on p "Emissions - Beef" at bounding box center [298, 284] width 53 height 25
drag, startPoint x: 301, startPoint y: 287, endPoint x: 304, endPoint y: 353, distance: 66.8
click at [304, 353] on div "Farm Gross Emissions Complete to unlock Total Carbon Sequestered Complete to un…" at bounding box center [335, 286] width 185 height 142
click at [304, 353] on p "Complete to unlock" at bounding box center [305, 352] width 40 height 25
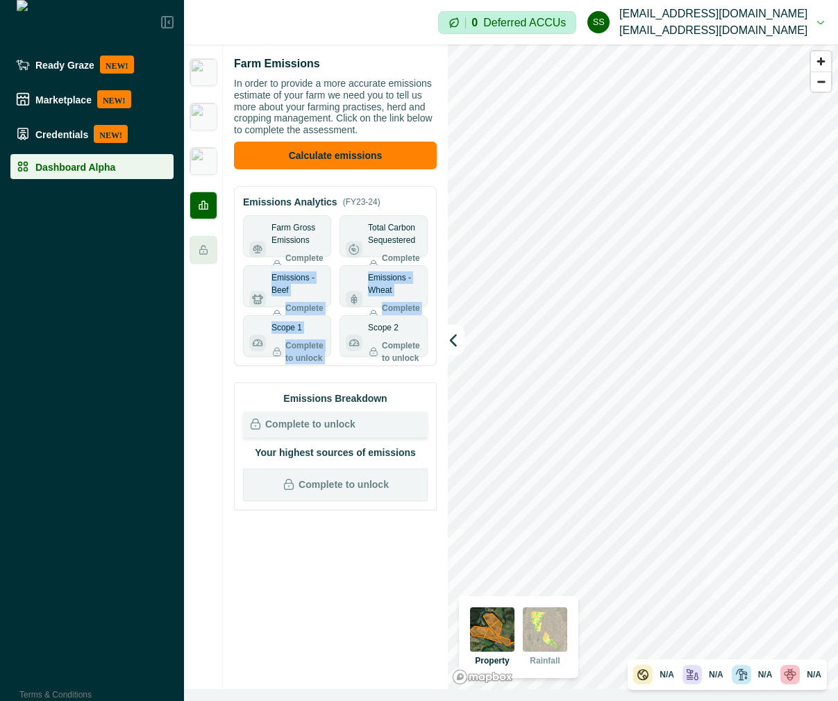
drag, startPoint x: 304, startPoint y: 353, endPoint x: 294, endPoint y: 275, distance: 79.1
click at [294, 275] on div "Farm Gross Emissions Complete to unlock Total Carbon Sequestered Complete to un…" at bounding box center [335, 286] width 185 height 142
click at [294, 275] on p "Emissions - Beef" at bounding box center [298, 284] width 53 height 25
click at [210, 73] on img at bounding box center [204, 72] width 28 height 28
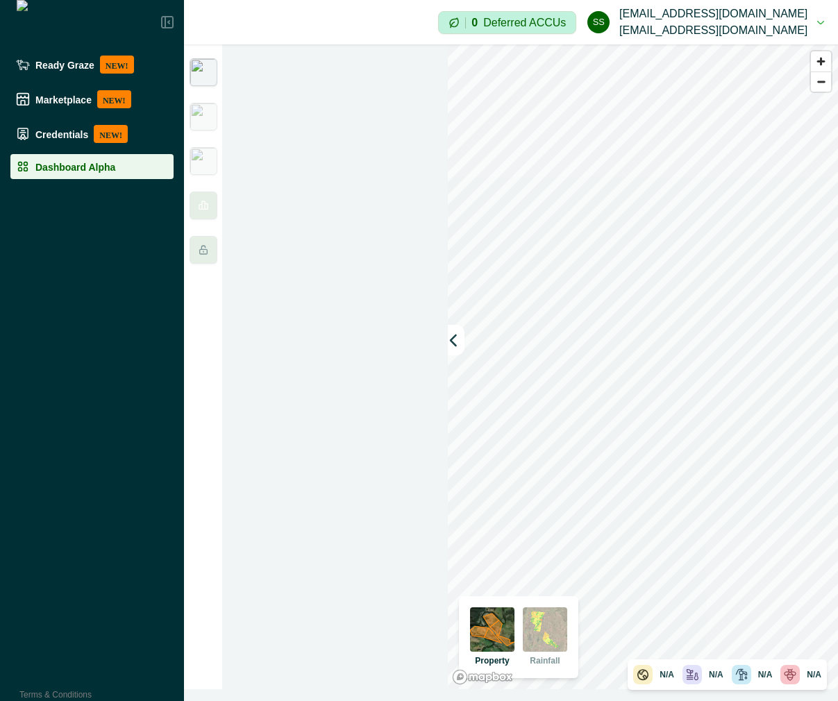
click at [215, 110] on img at bounding box center [204, 117] width 28 height 28
click at [210, 124] on img at bounding box center [204, 117] width 28 height 28
click at [210, 163] on img at bounding box center [204, 161] width 28 height 28
click at [201, 94] on div at bounding box center [203, 366] width 39 height 645
click at [205, 72] on img at bounding box center [204, 72] width 28 height 28
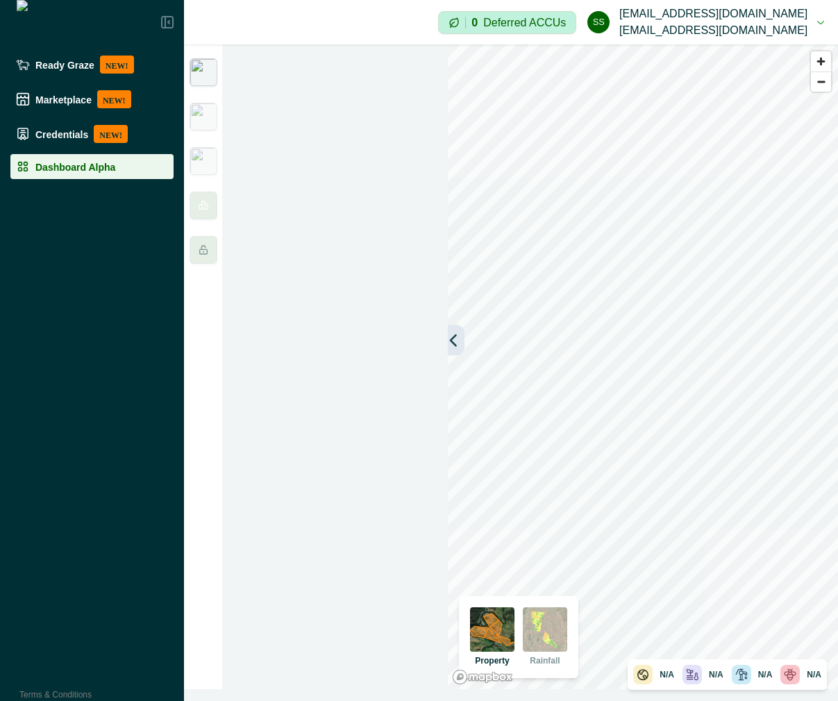
click at [451, 349] on button "button" at bounding box center [456, 340] width 17 height 31
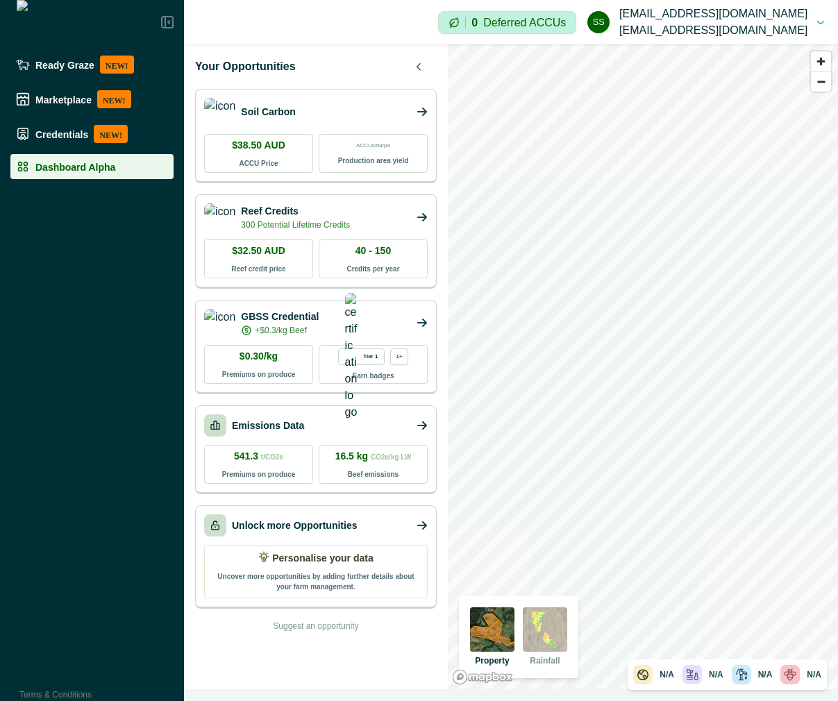
click at [359, 112] on div "Soil Carbon" at bounding box center [316, 112] width 224 height 28
